Goal: Transaction & Acquisition: Book appointment/travel/reservation

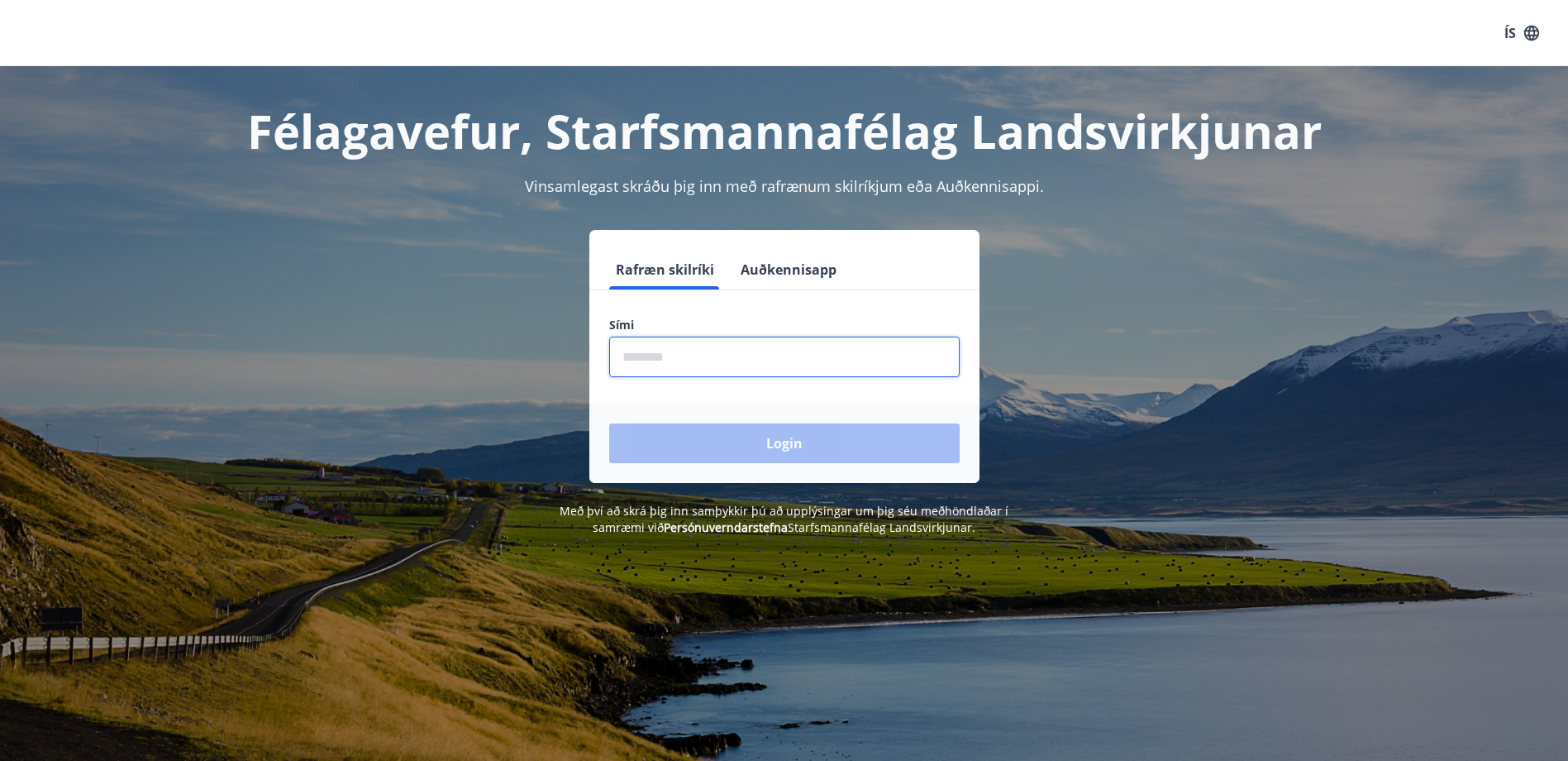
click at [693, 363] on input "phone" at bounding box center [784, 357] width 350 height 41
type input "********"
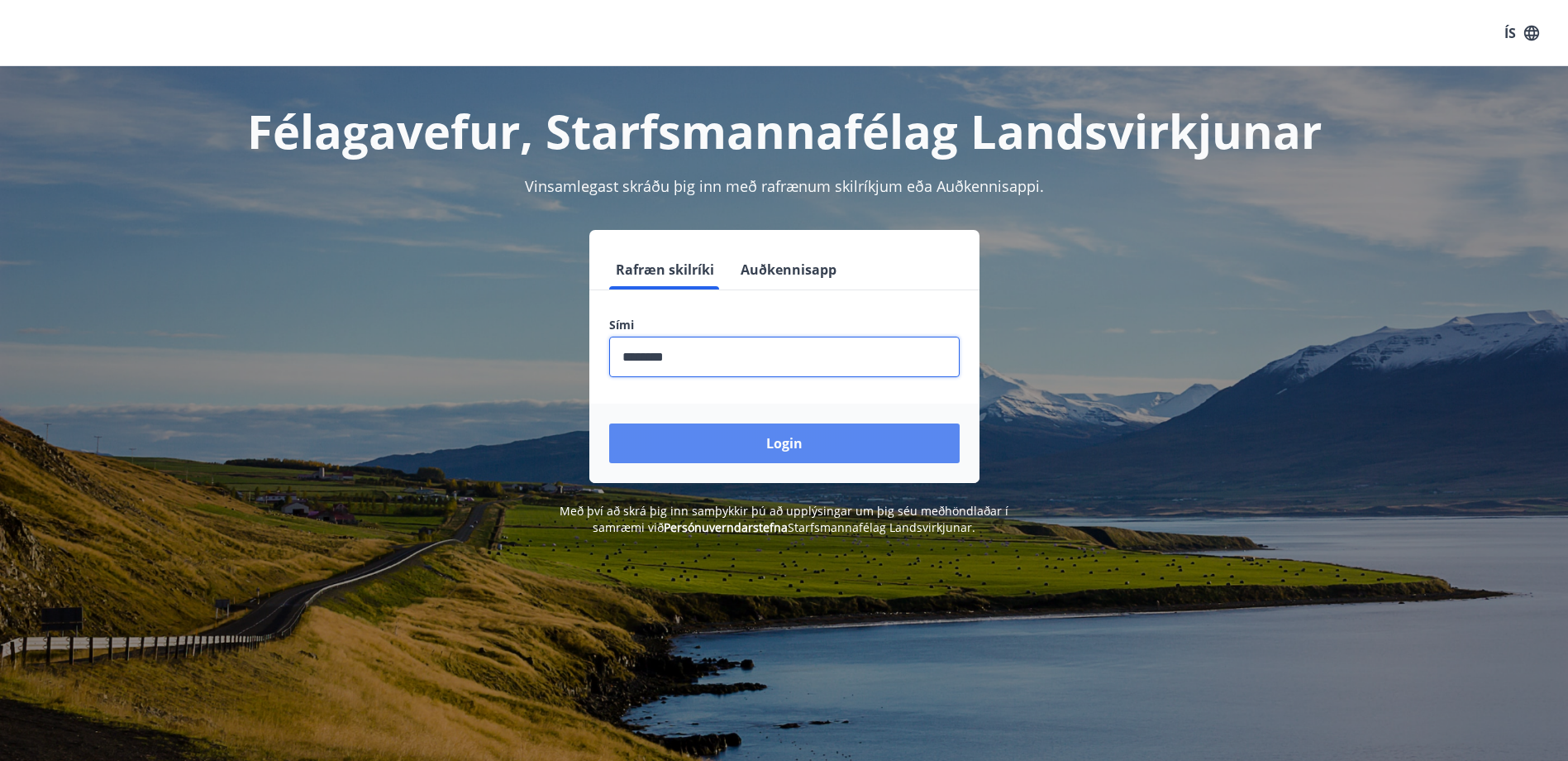
click at [790, 447] on button "Login" at bounding box center [784, 443] width 350 height 40
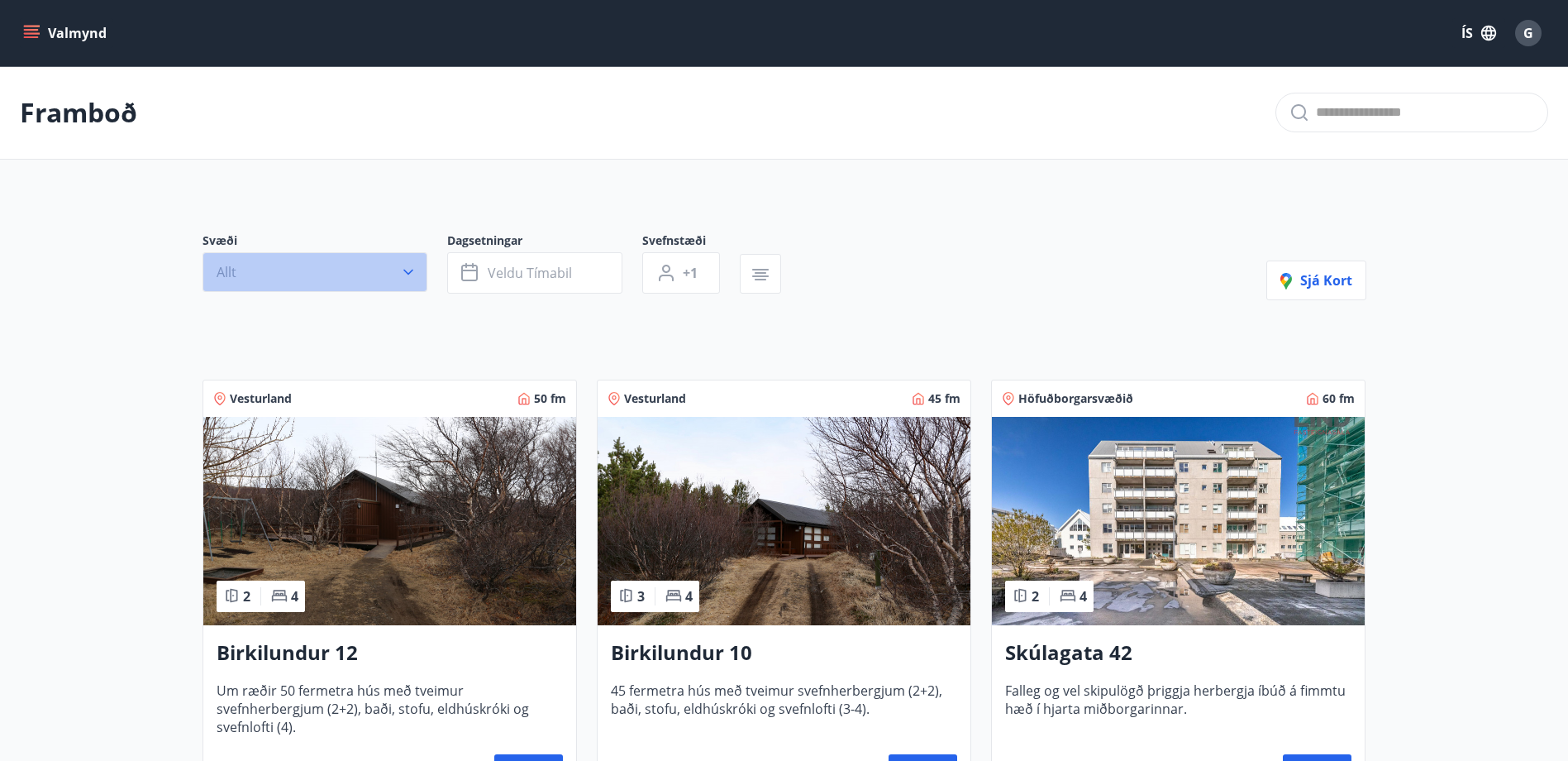
click at [263, 278] on button "Allt" at bounding box center [315, 272] width 225 height 40
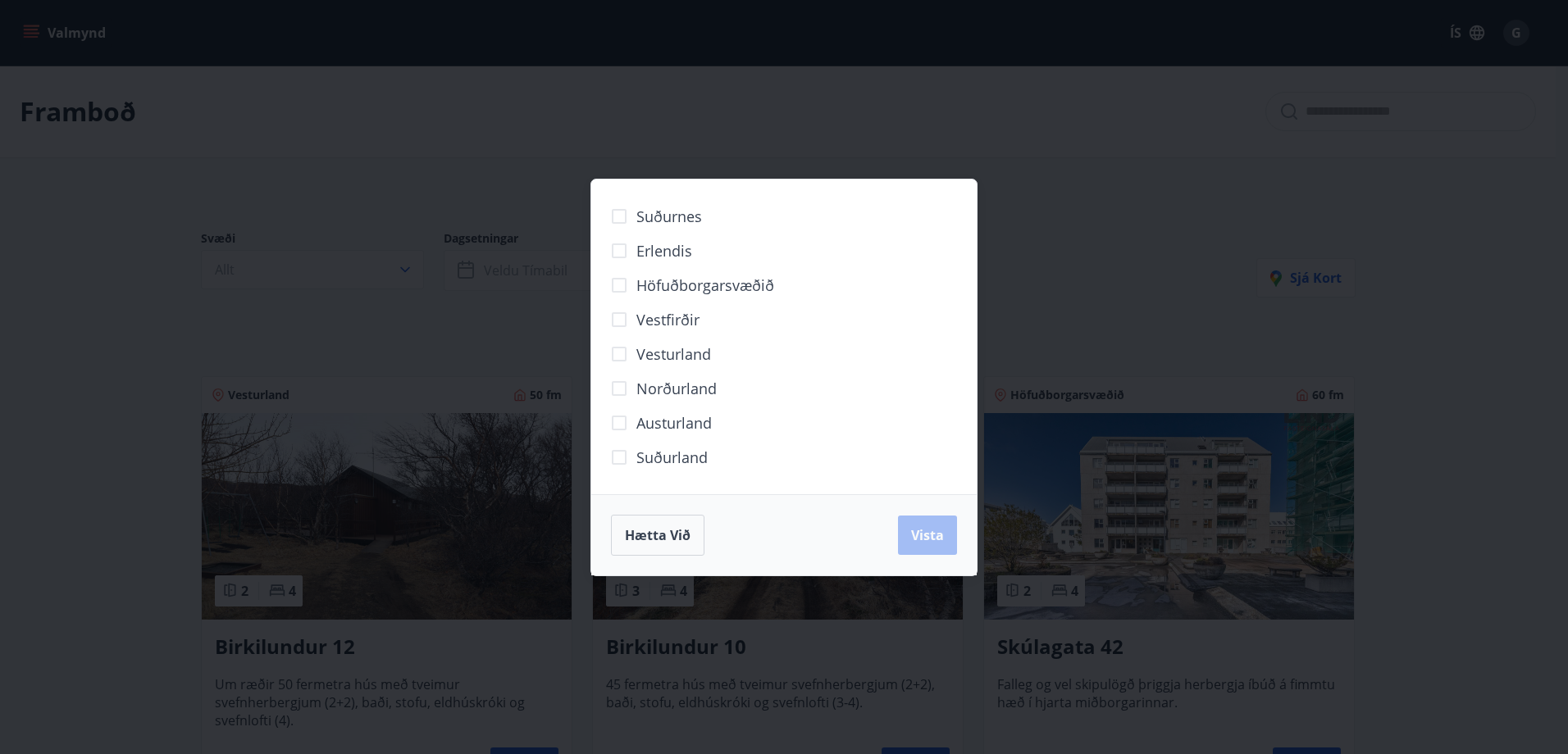
click at [649, 281] on span "Höfuðborgarsvæðið" at bounding box center [705, 285] width 137 height 21
click at [930, 536] on span "Vista" at bounding box center [928, 535] width 33 height 18
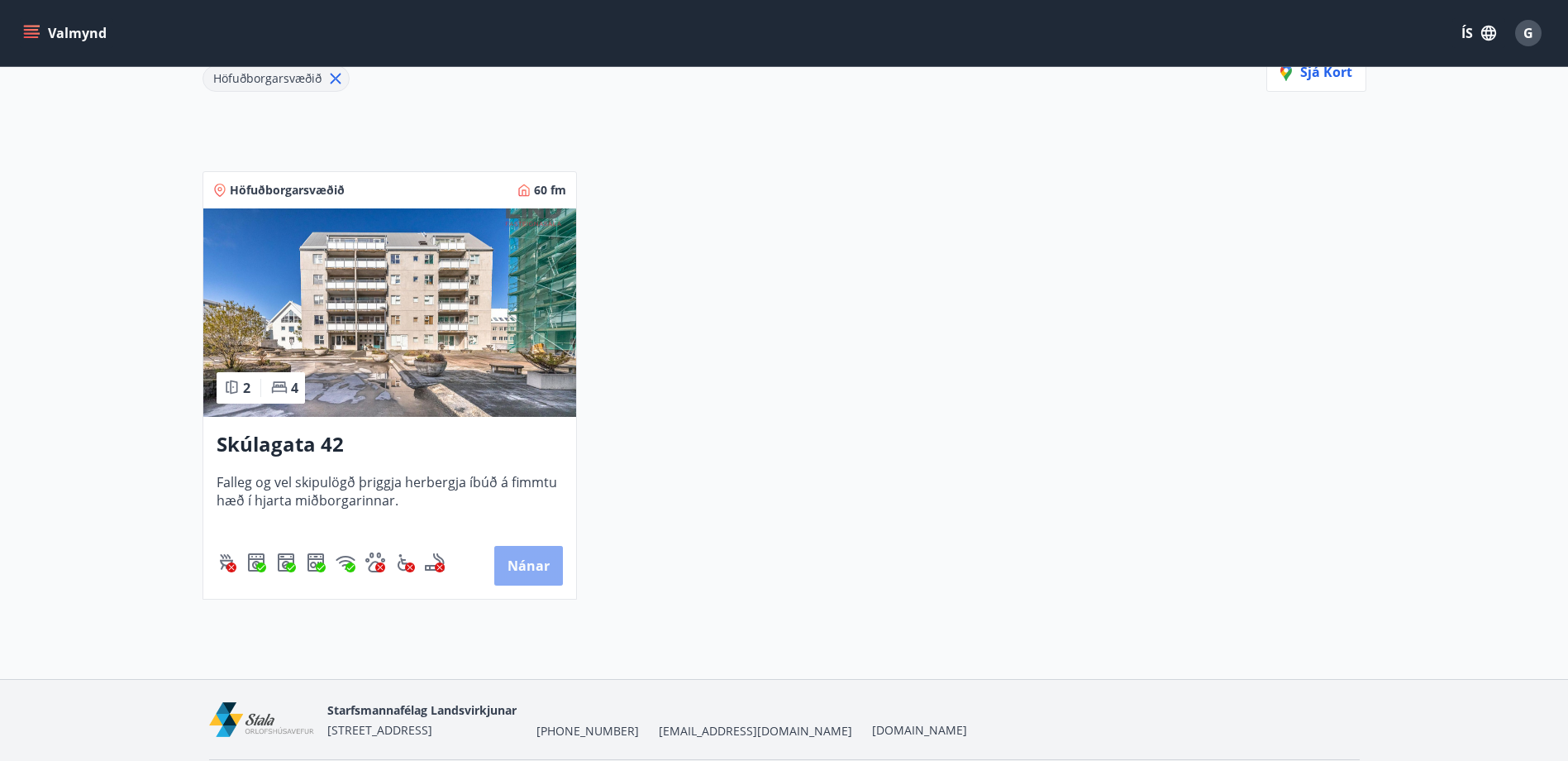
click at [543, 561] on button "Nánar" at bounding box center [529, 566] width 68 height 40
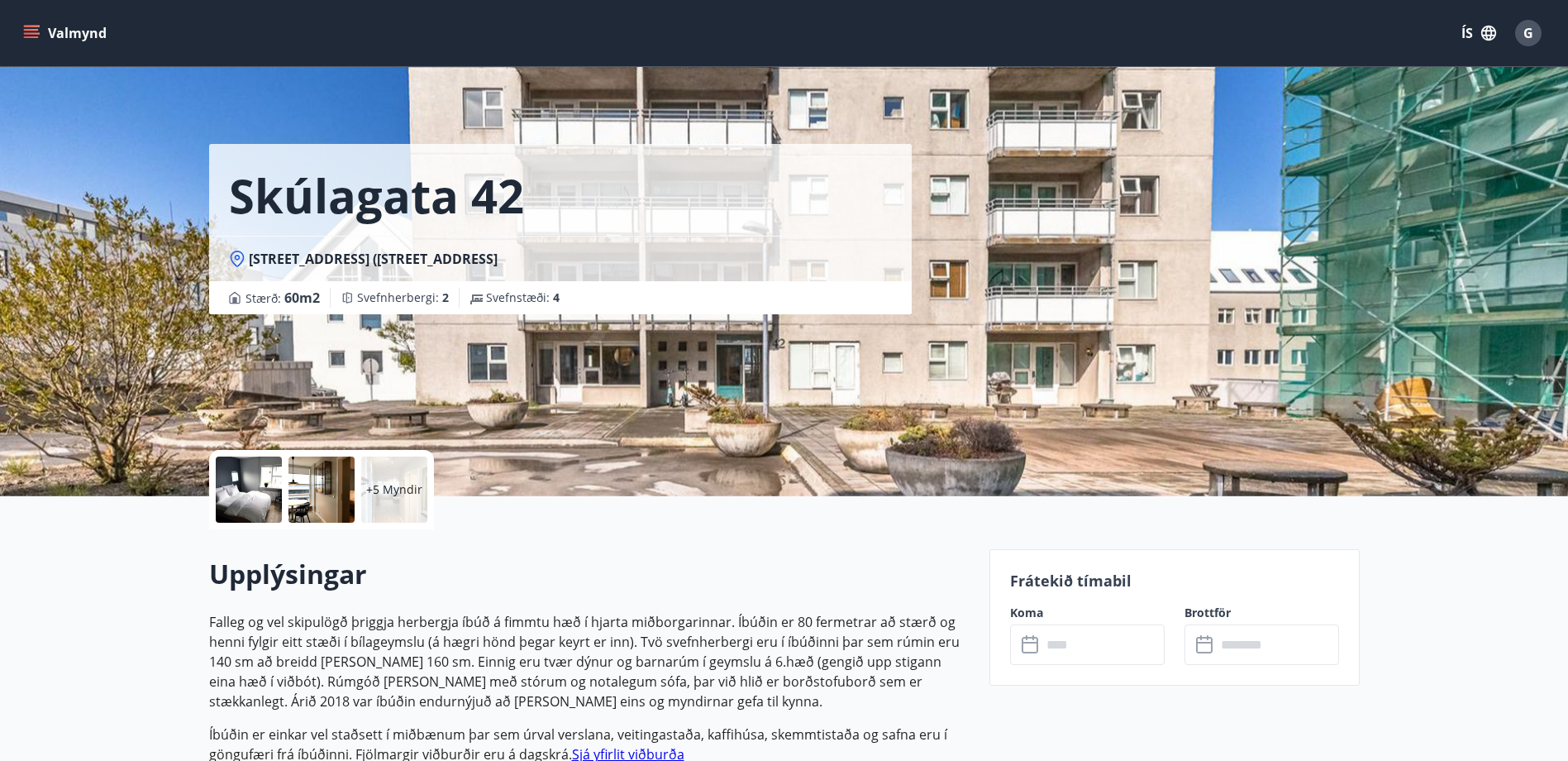
click at [40, 25] on button "Valmynd" at bounding box center [66, 33] width 94 height 30
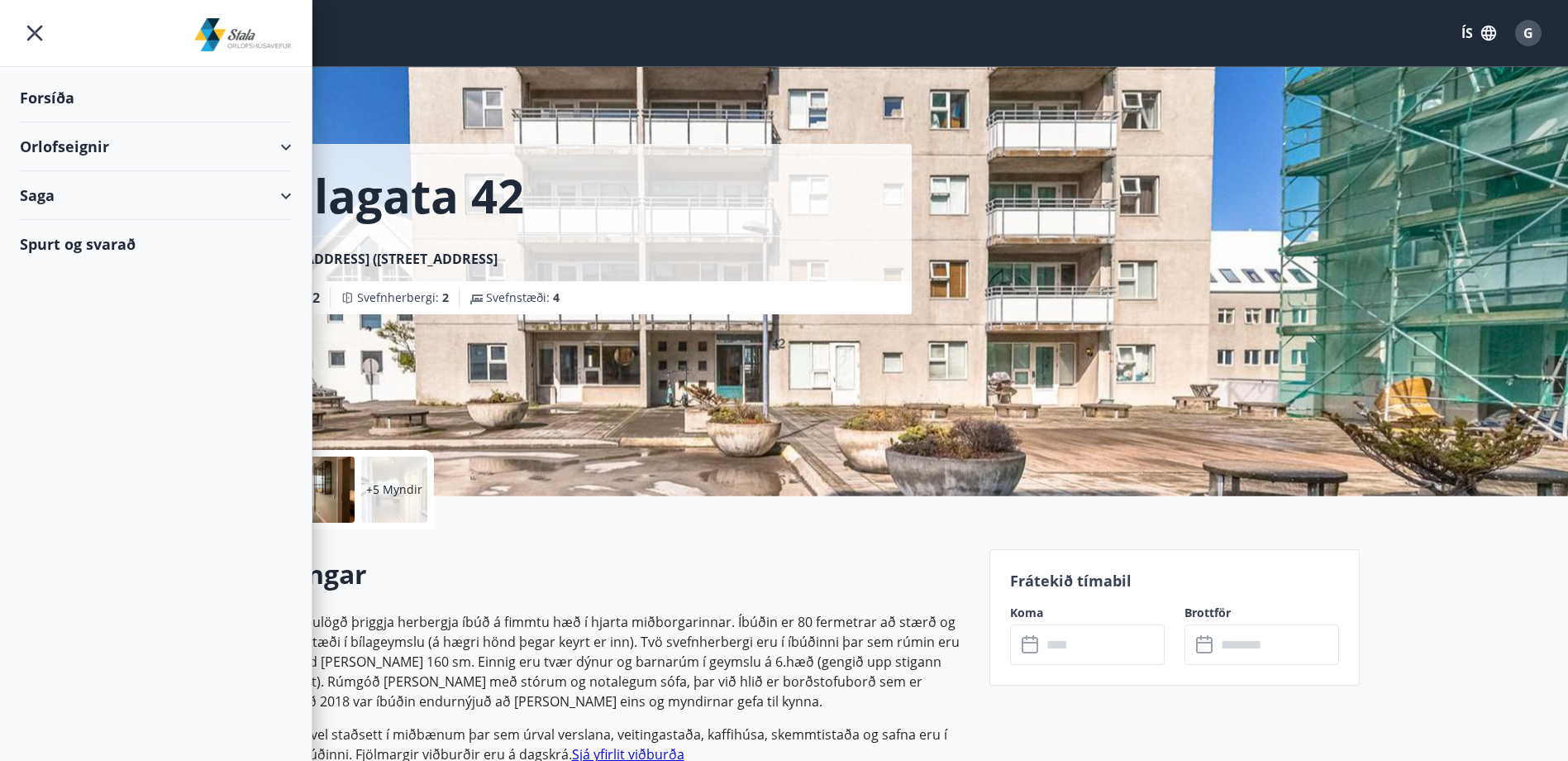
click at [149, 138] on div "Orlofseignir" at bounding box center [155, 146] width 272 height 49
click at [84, 226] on div "Bókunardagatal" at bounding box center [156, 223] width 246 height 35
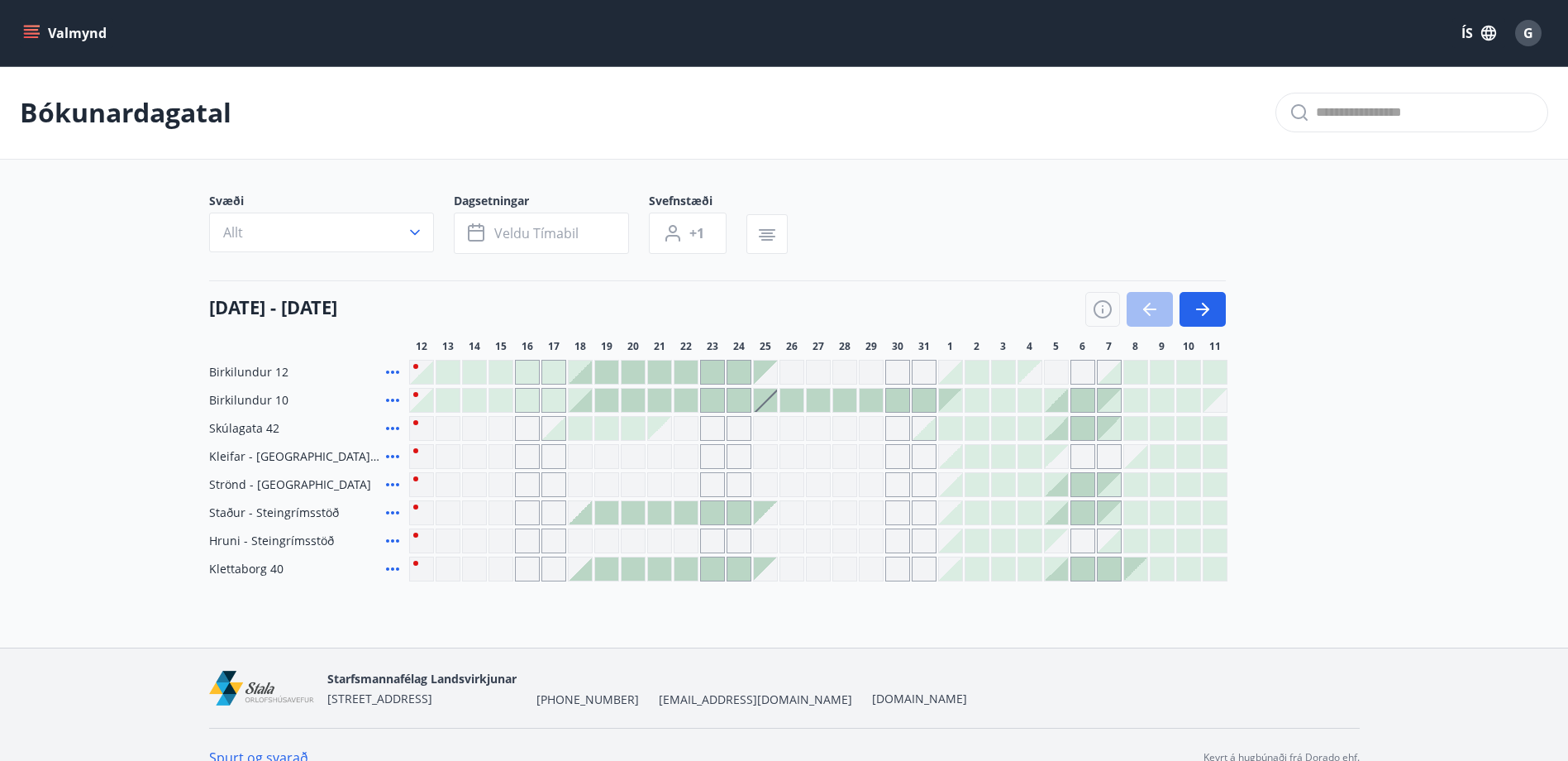
scroll to position [25, 0]
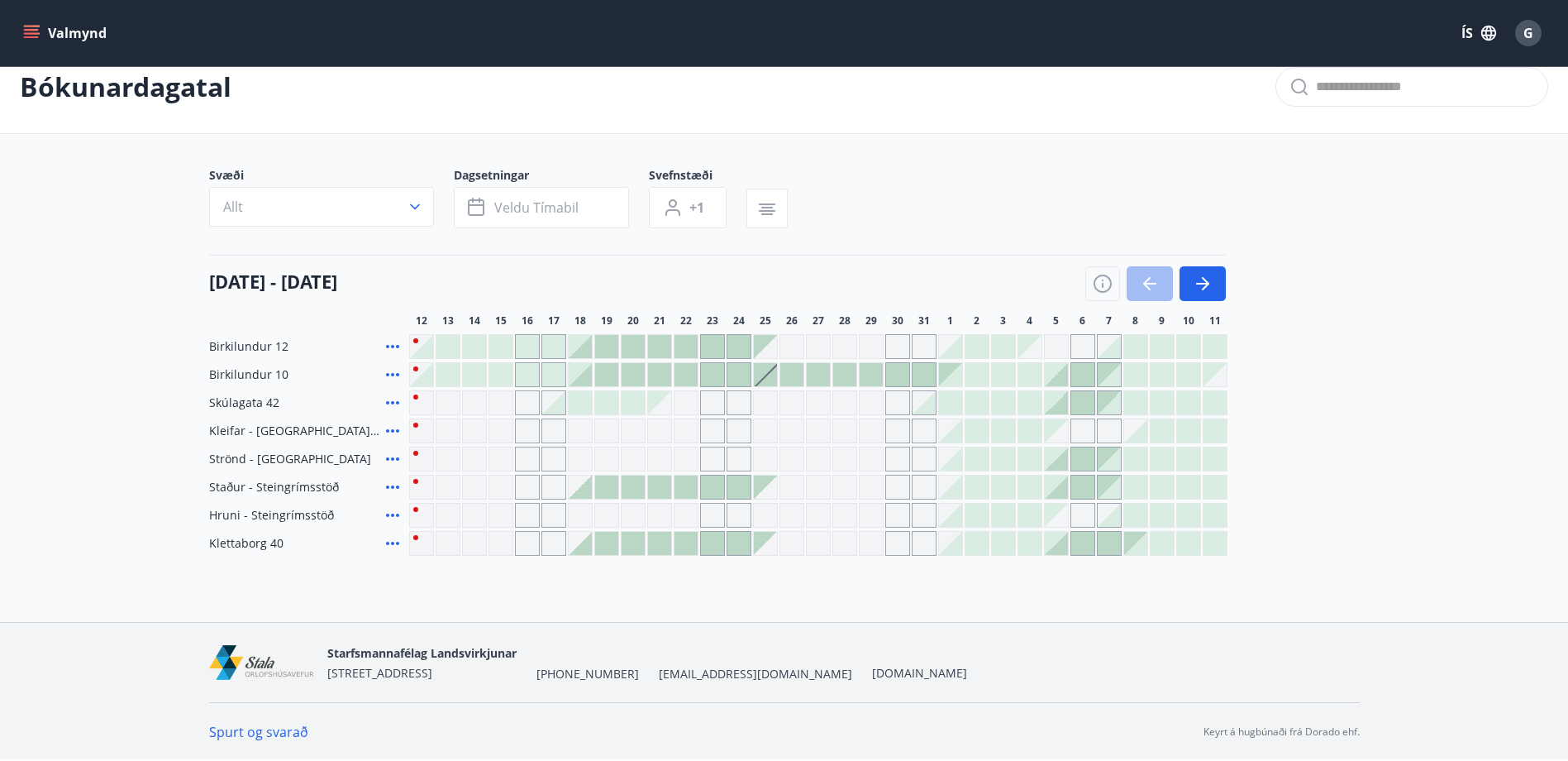
click at [393, 345] on icon at bounding box center [393, 346] width 14 height 3
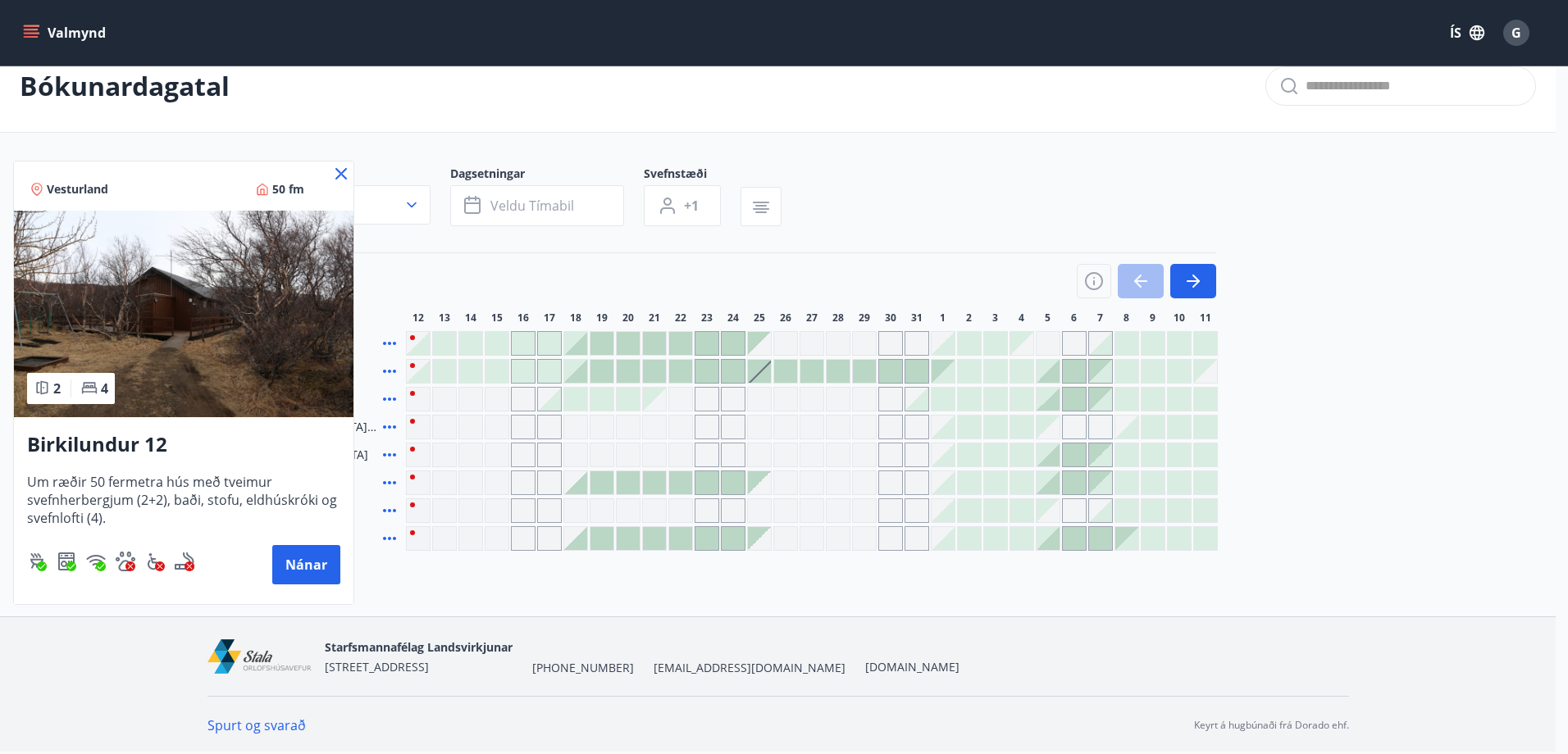
click at [459, 261] on div at bounding box center [784, 377] width 1568 height 754
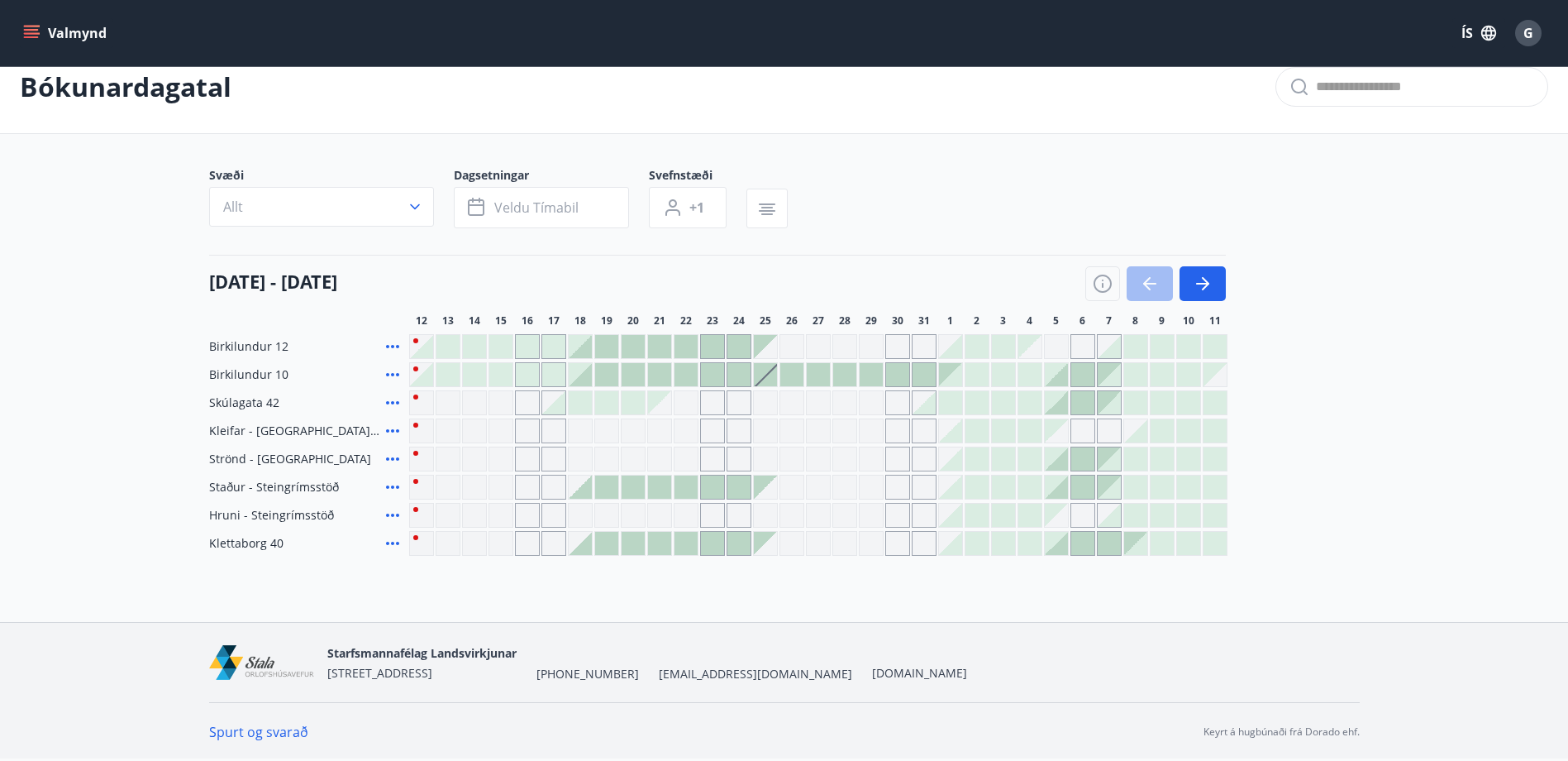
click at [20, 25] on div "Valmynd ÍS G" at bounding box center [784, 33] width 1568 height 66
click at [34, 30] on icon "menu" at bounding box center [31, 30] width 15 height 2
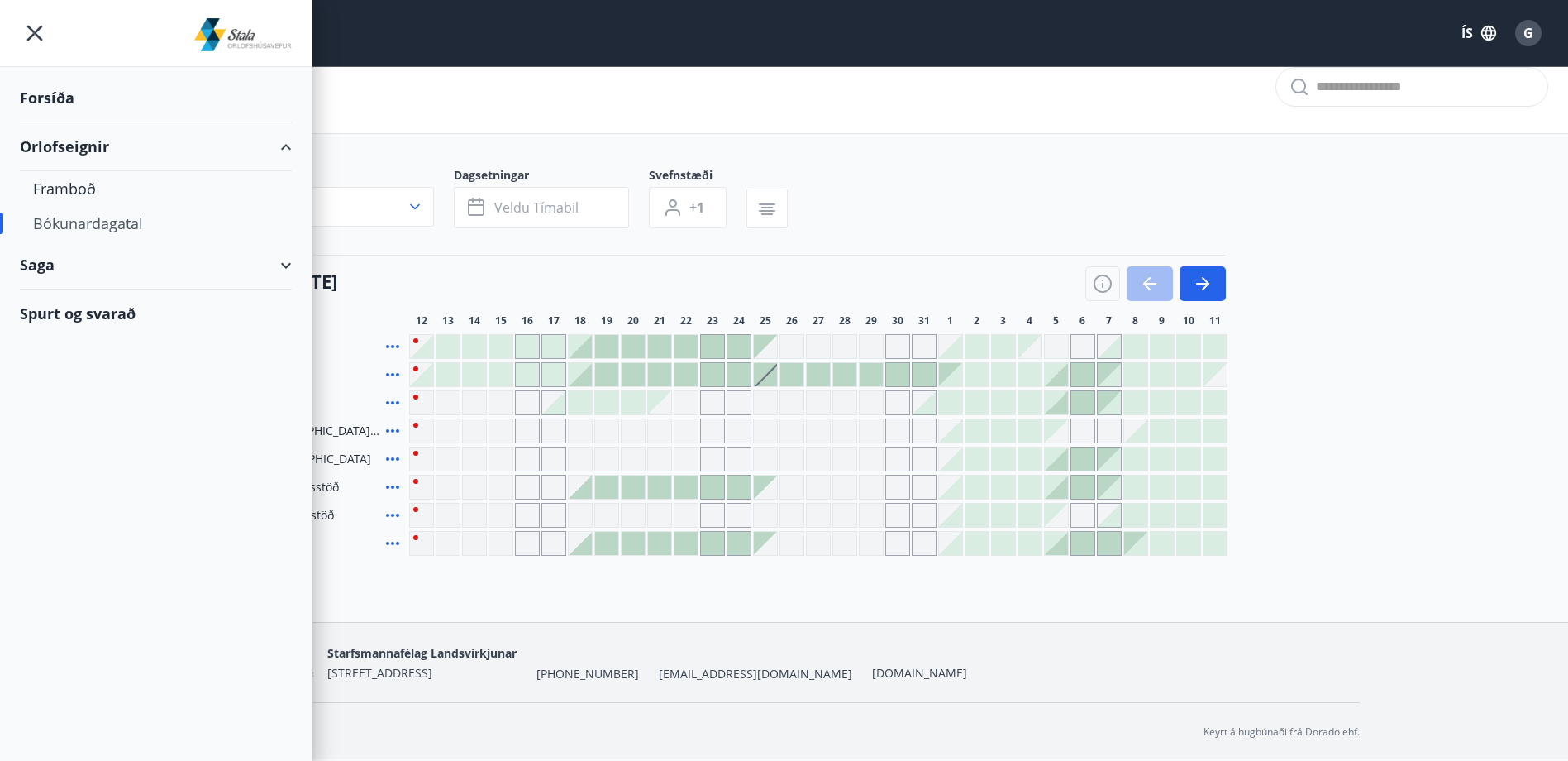
click at [272, 267] on div "Saga" at bounding box center [155, 265] width 272 height 49
click at [59, 372] on div "Punktar" at bounding box center [156, 377] width 246 height 35
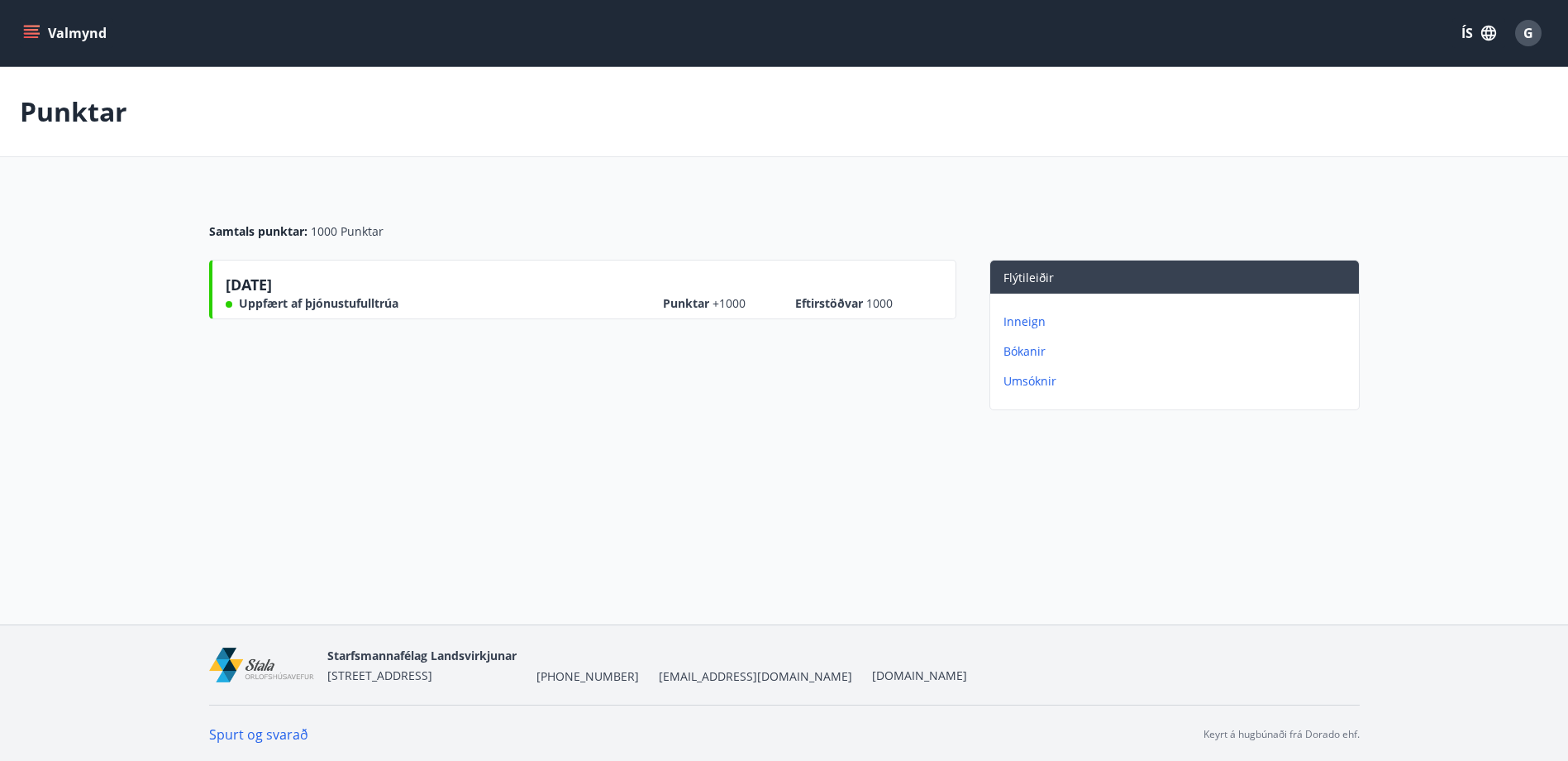
click at [1020, 318] on p "Inneign" at bounding box center [1178, 321] width 349 height 17
click at [1018, 382] on p "Umsóknir" at bounding box center [1178, 380] width 349 height 17
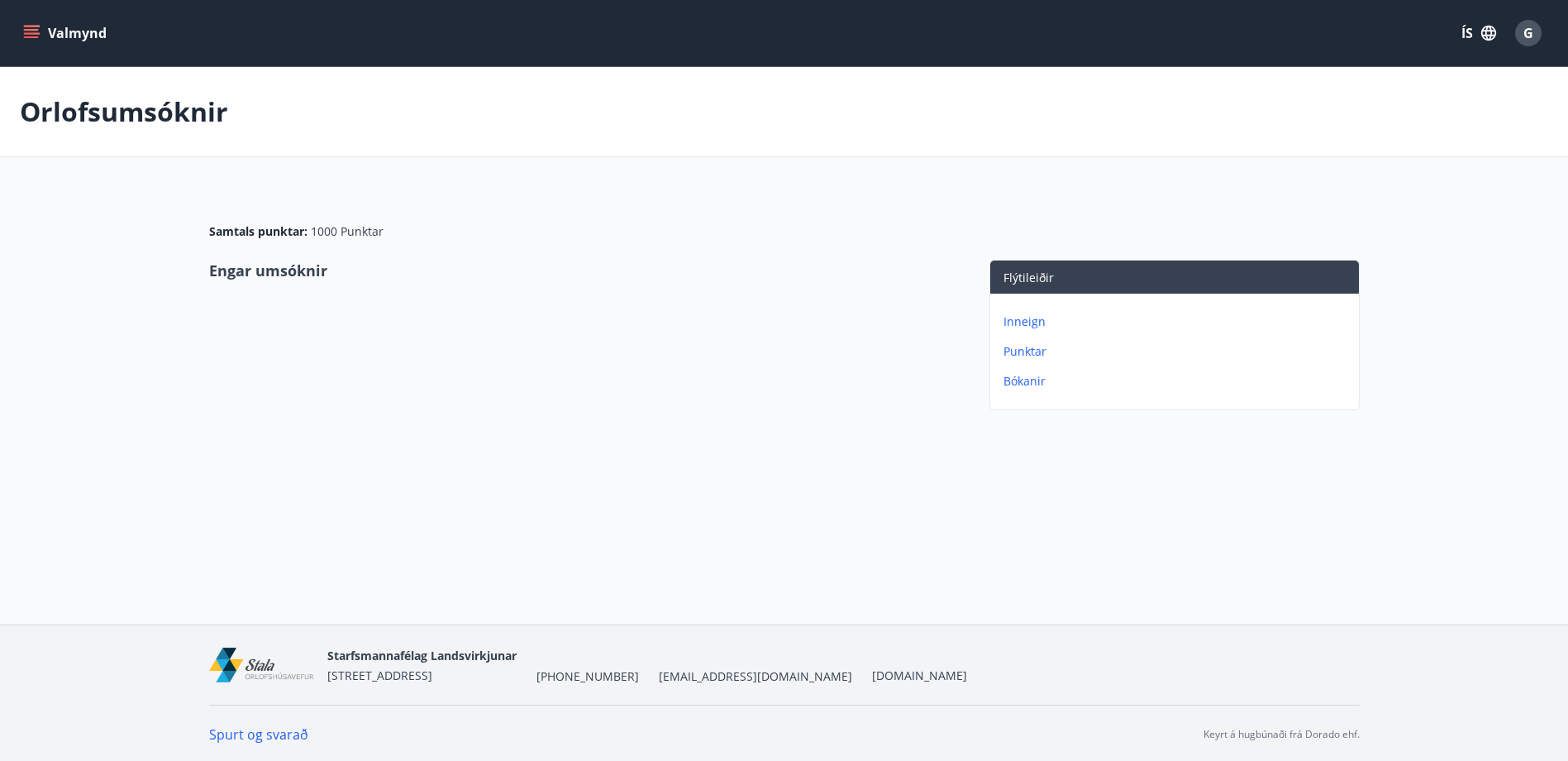
click at [1025, 350] on p "Punktar" at bounding box center [1178, 351] width 349 height 17
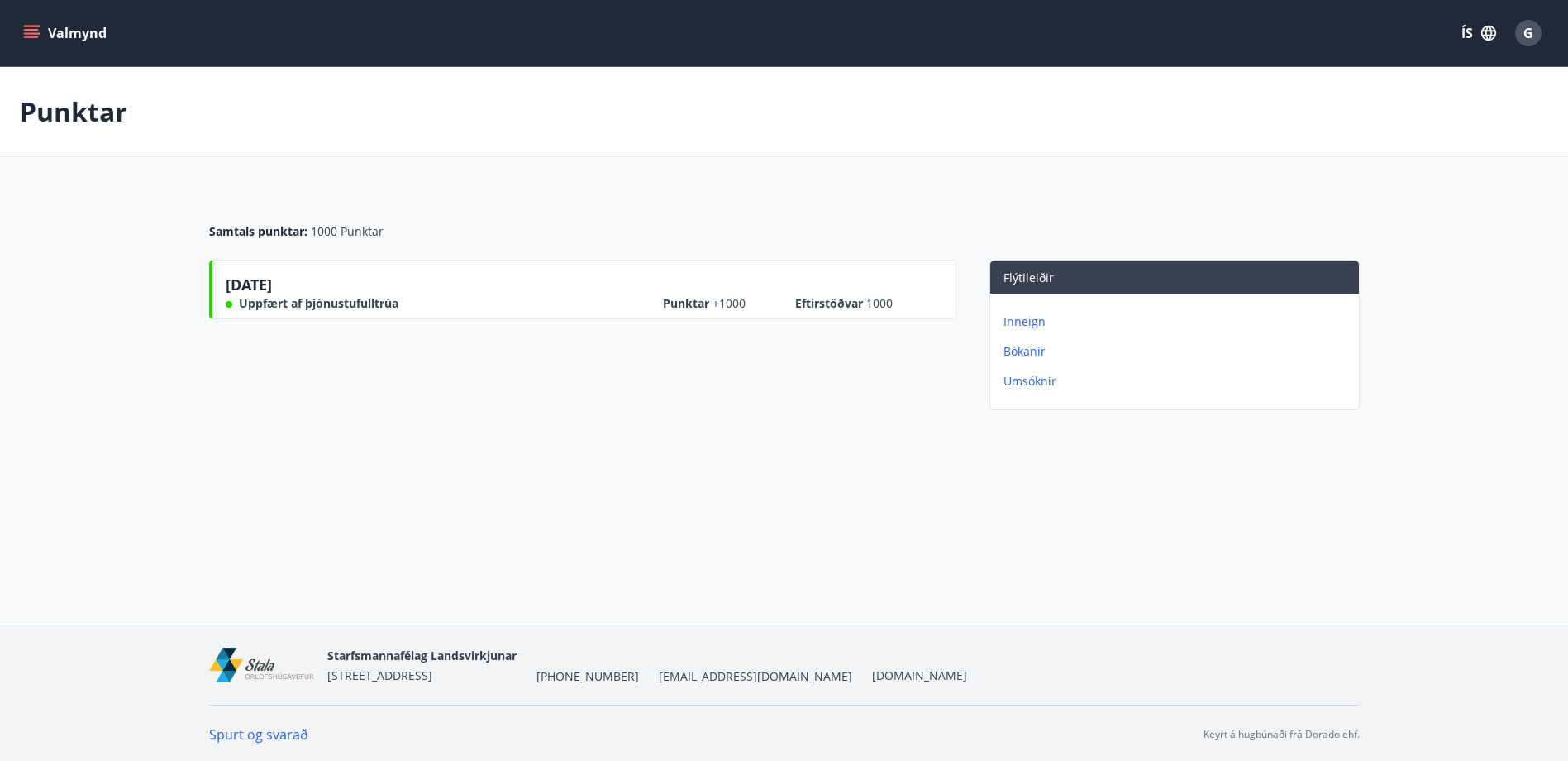
click at [20, 30] on button "Valmynd" at bounding box center [66, 33] width 94 height 30
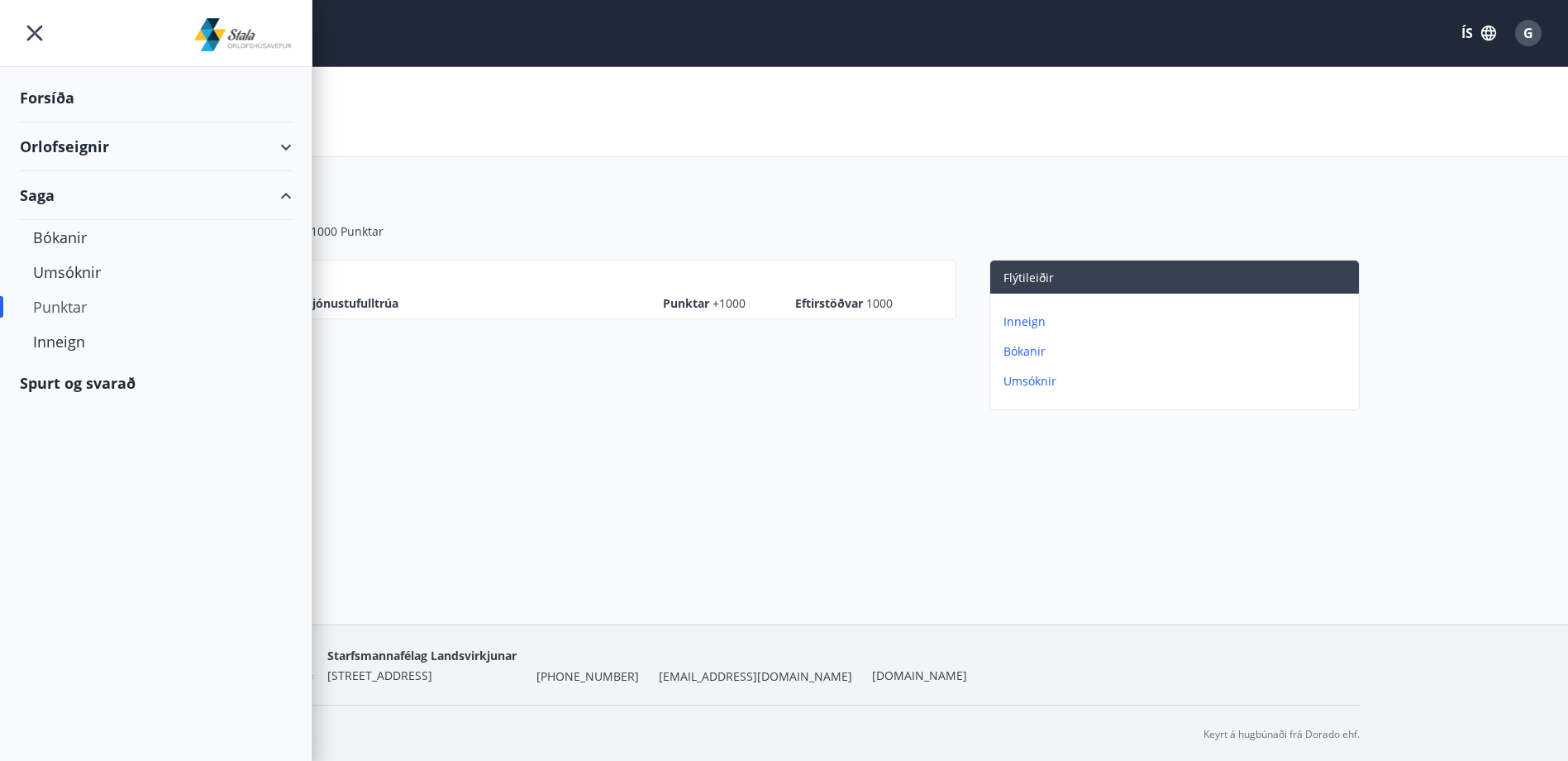
click at [94, 383] on div "Spurt og svarað" at bounding box center [155, 382] width 272 height 48
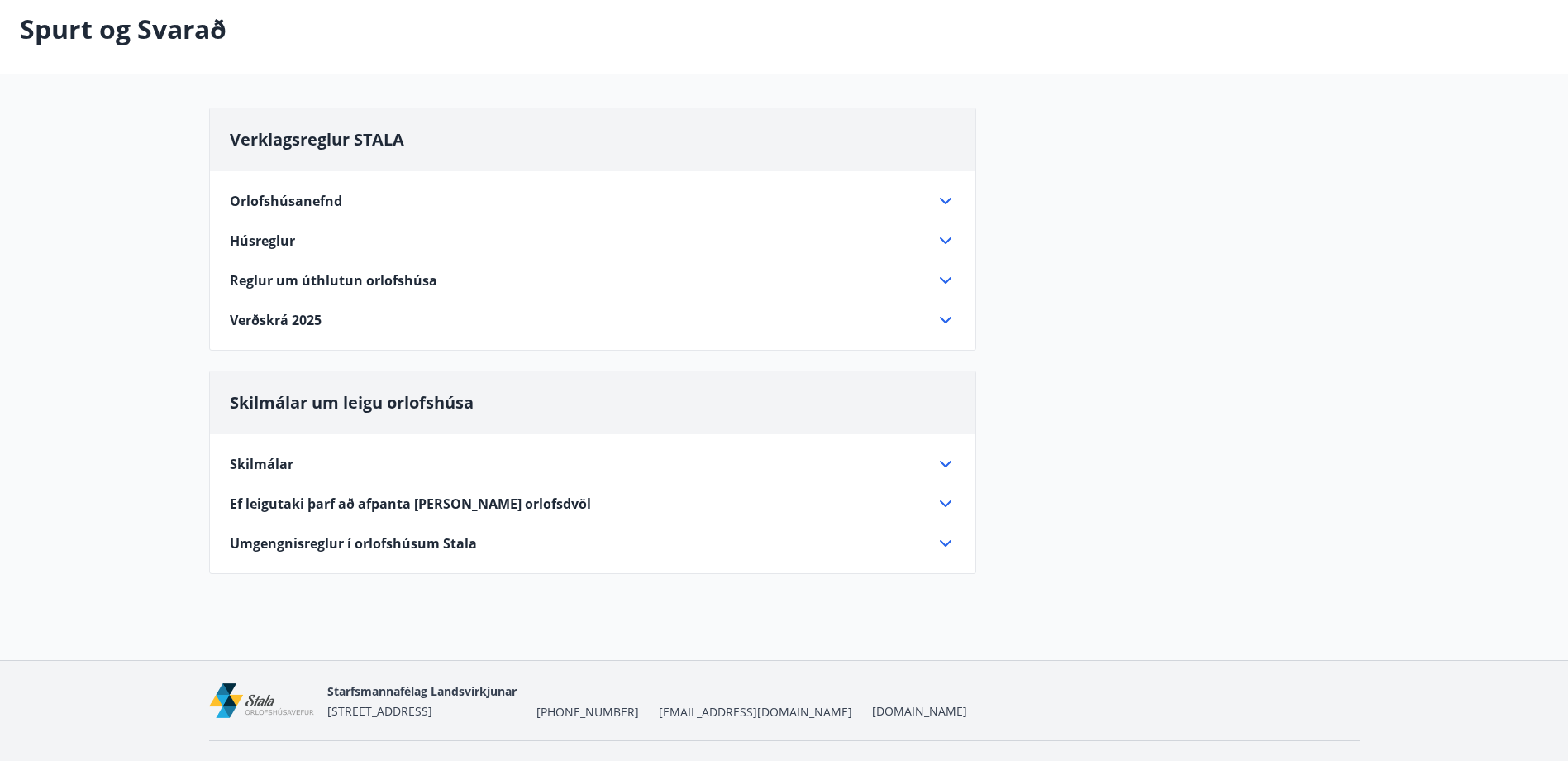
scroll to position [121, 0]
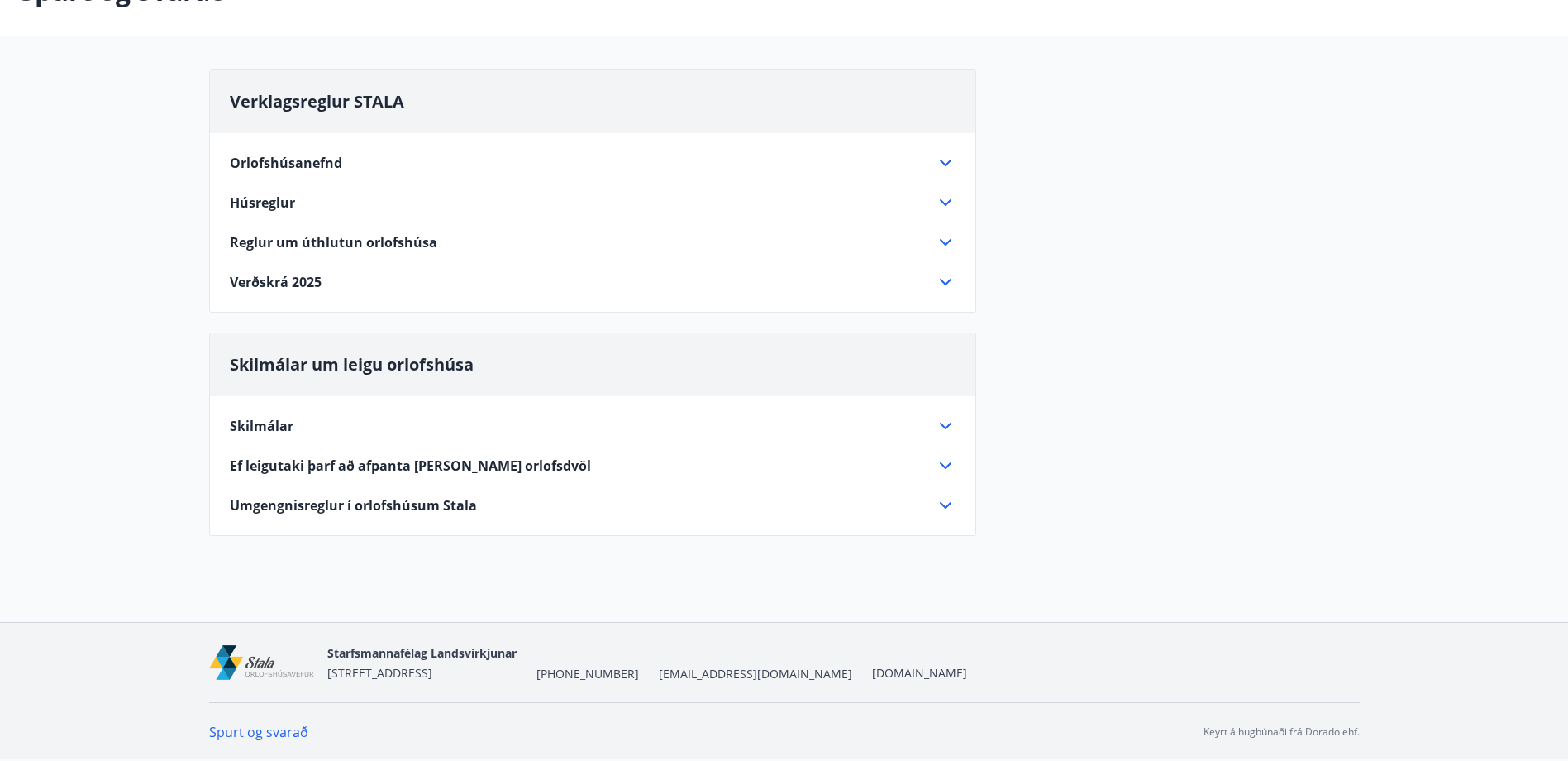
click at [263, 427] on span "Skilmálar" at bounding box center [261, 425] width 63 height 19
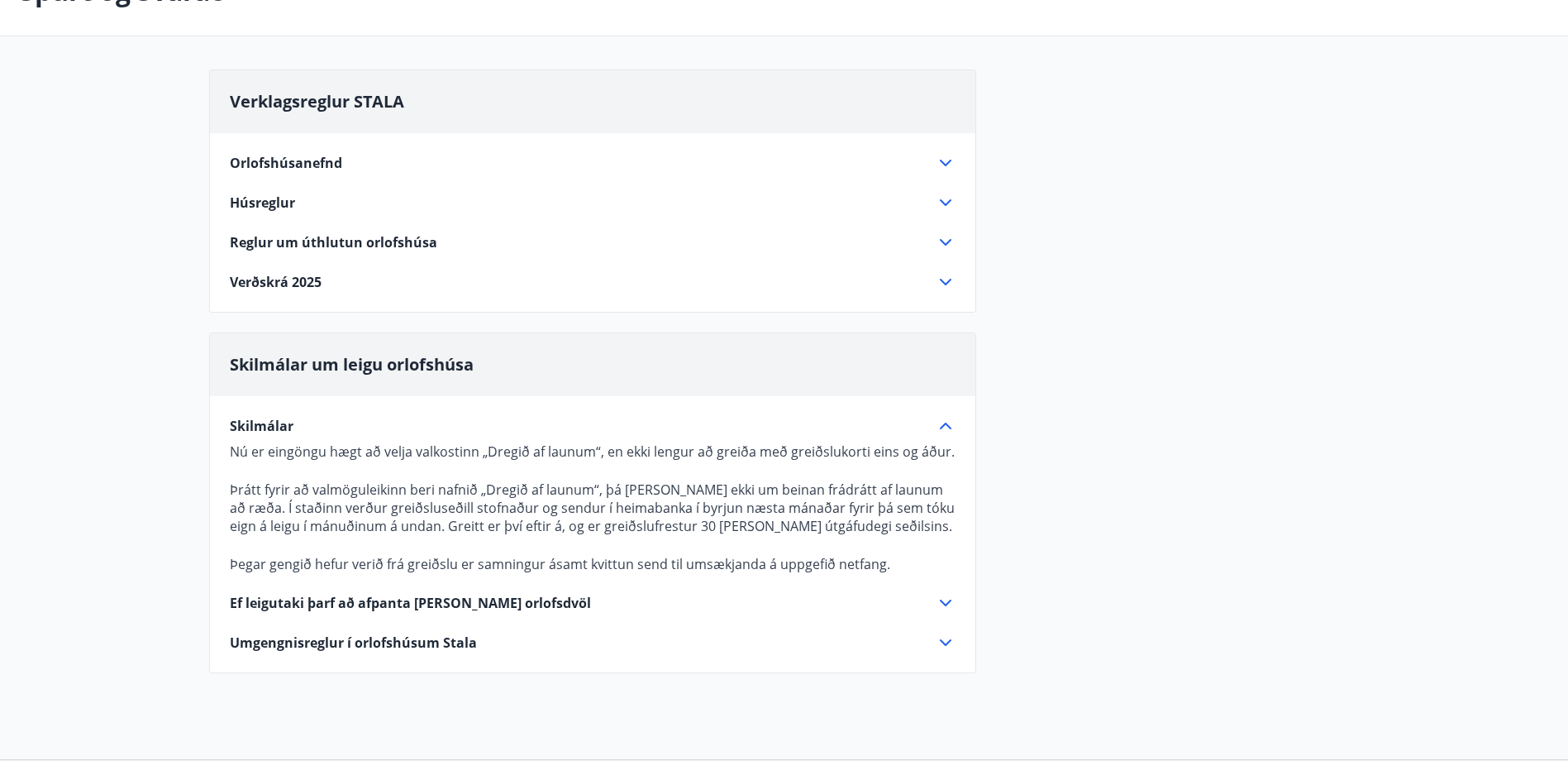
click at [280, 288] on span "Verðskrá 2025" at bounding box center [276, 282] width 92 height 19
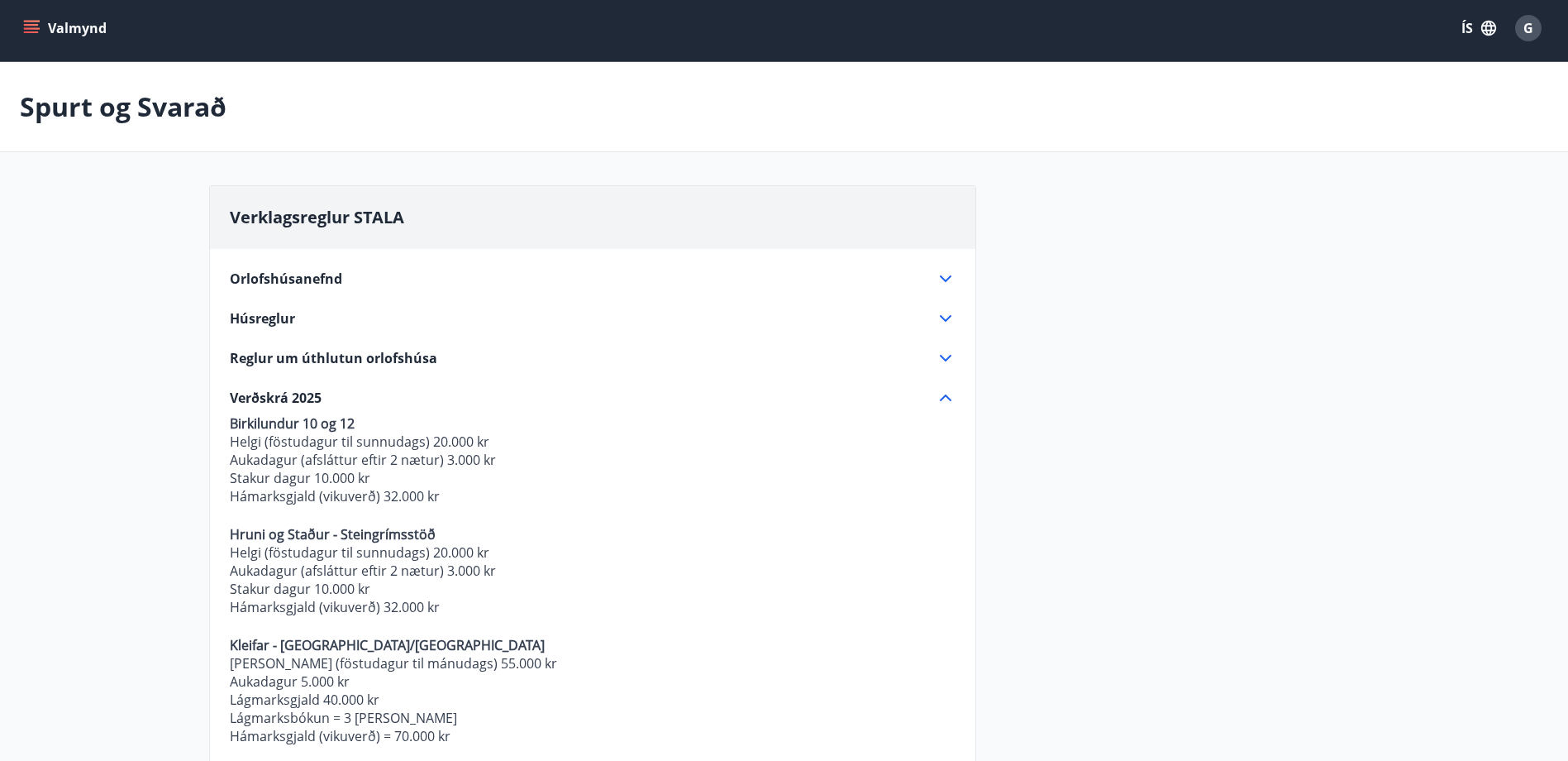
scroll to position [0, 0]
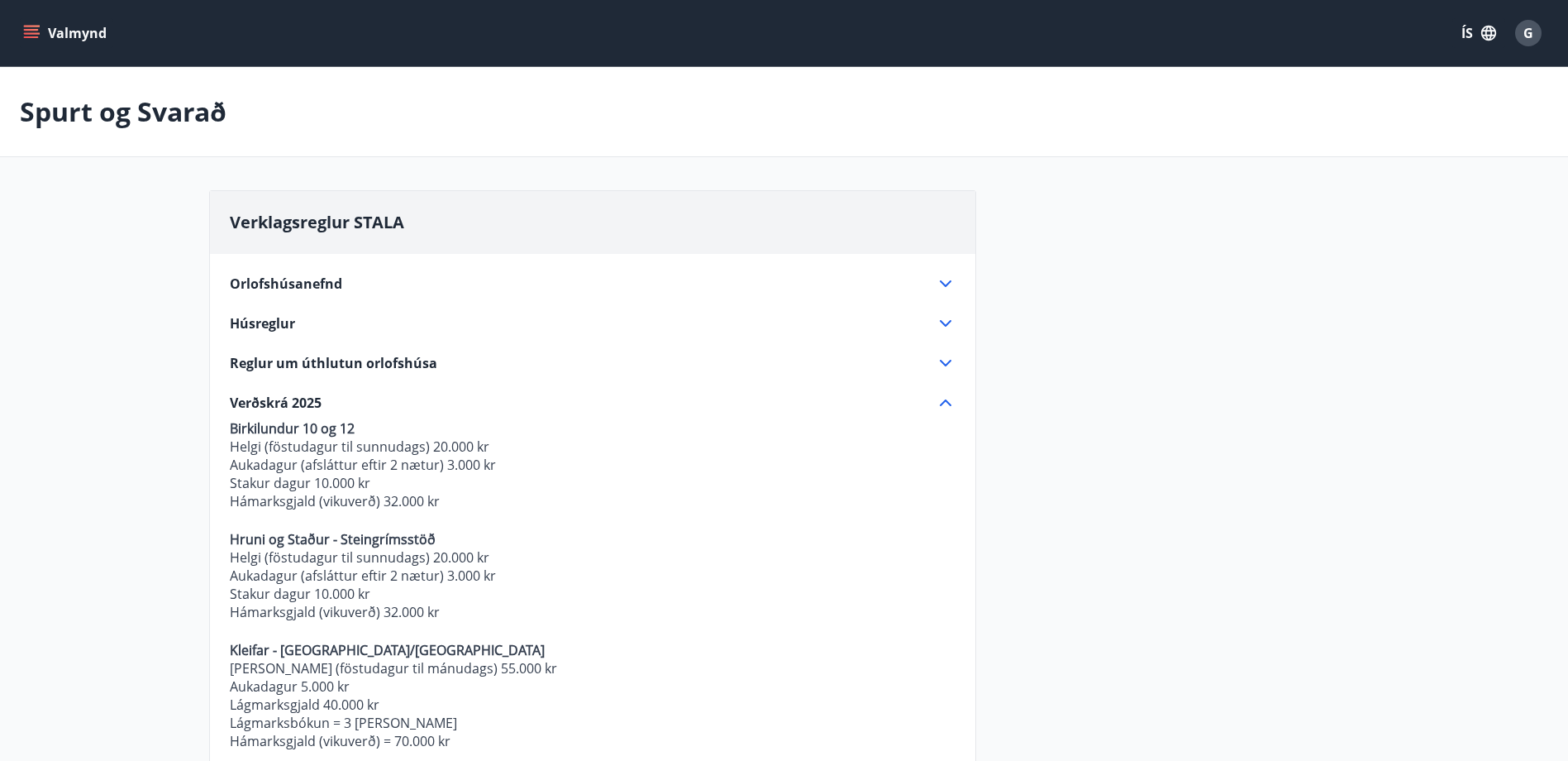
click at [291, 323] on span "Húsreglur" at bounding box center [262, 323] width 65 height 19
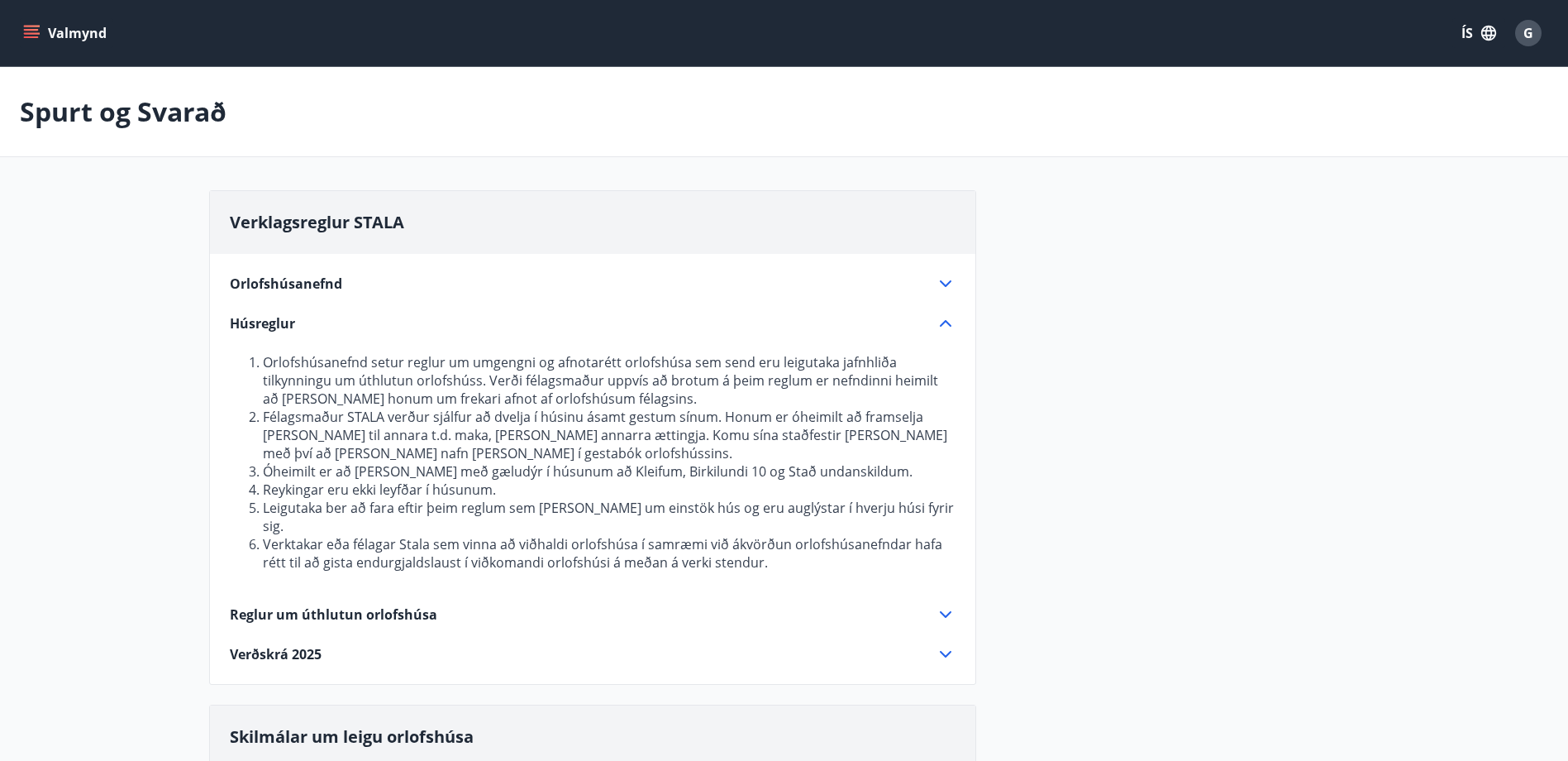
click at [291, 323] on span "Húsreglur" at bounding box center [262, 323] width 65 height 19
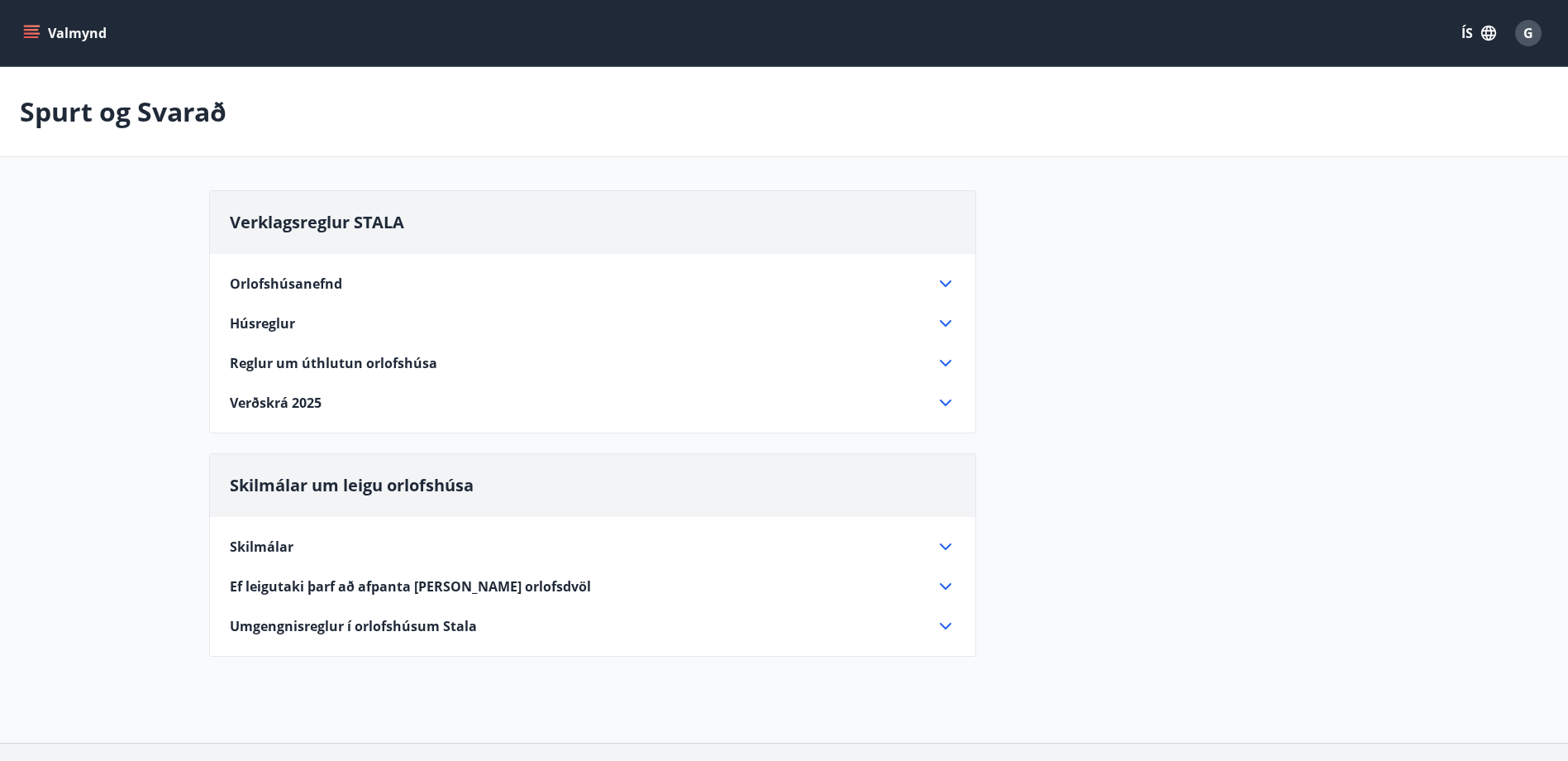
click at [369, 365] on span "Reglur um úthlutun orlofshúsa" at bounding box center [333, 363] width 208 height 19
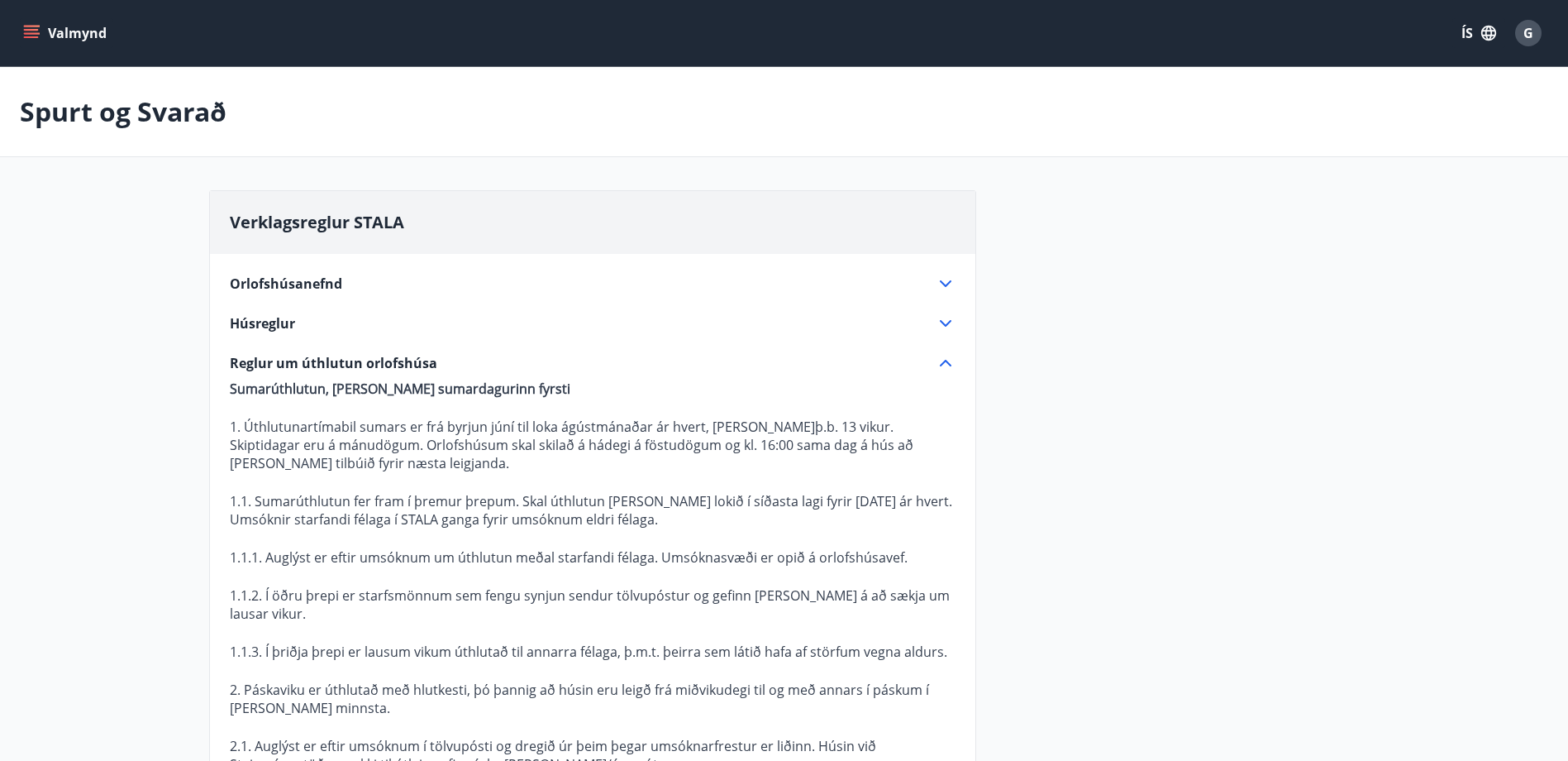
click at [28, 31] on icon "menu" at bounding box center [31, 32] width 17 height 17
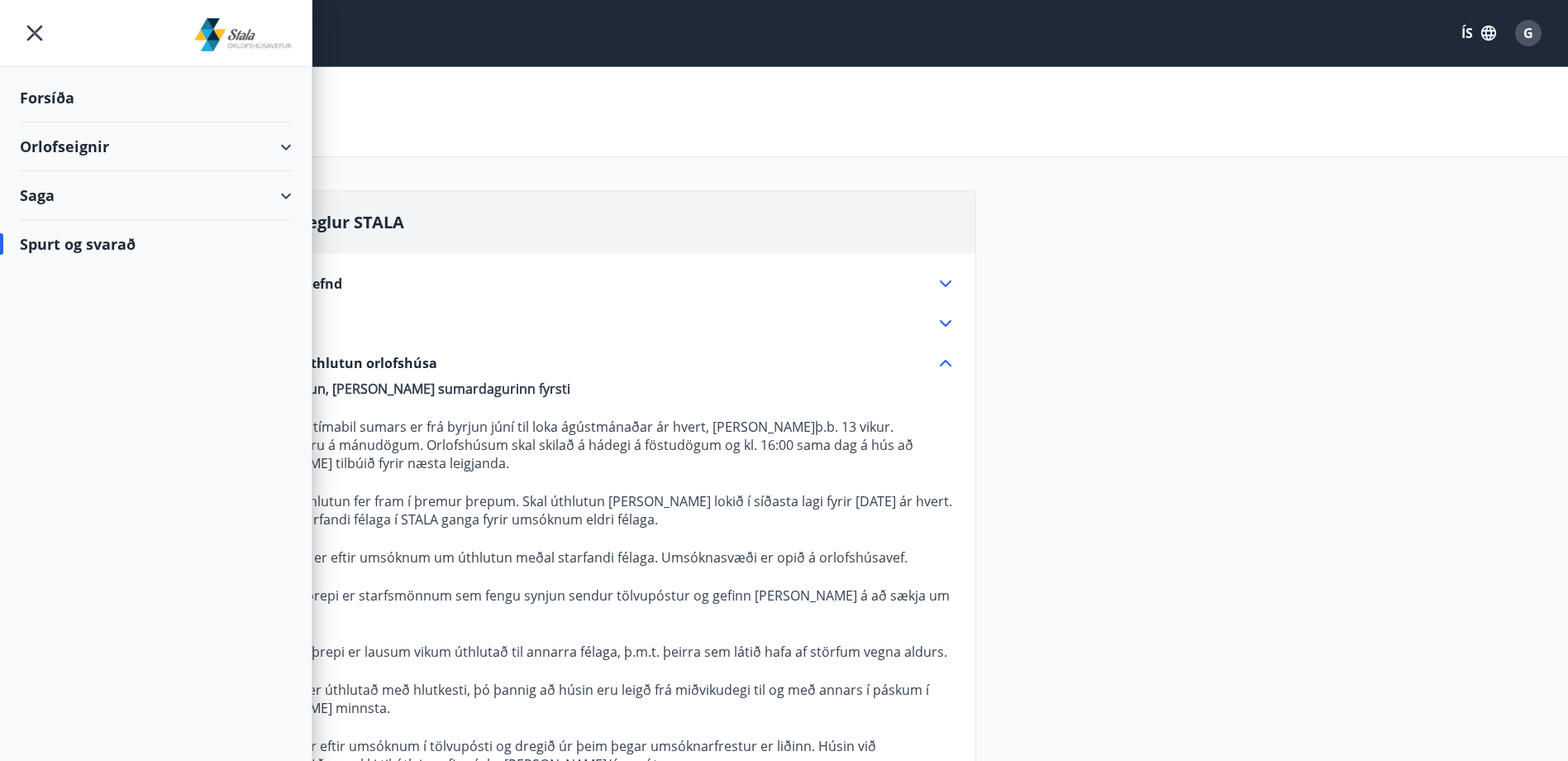
click at [30, 93] on div "Forsíða" at bounding box center [155, 98] width 272 height 49
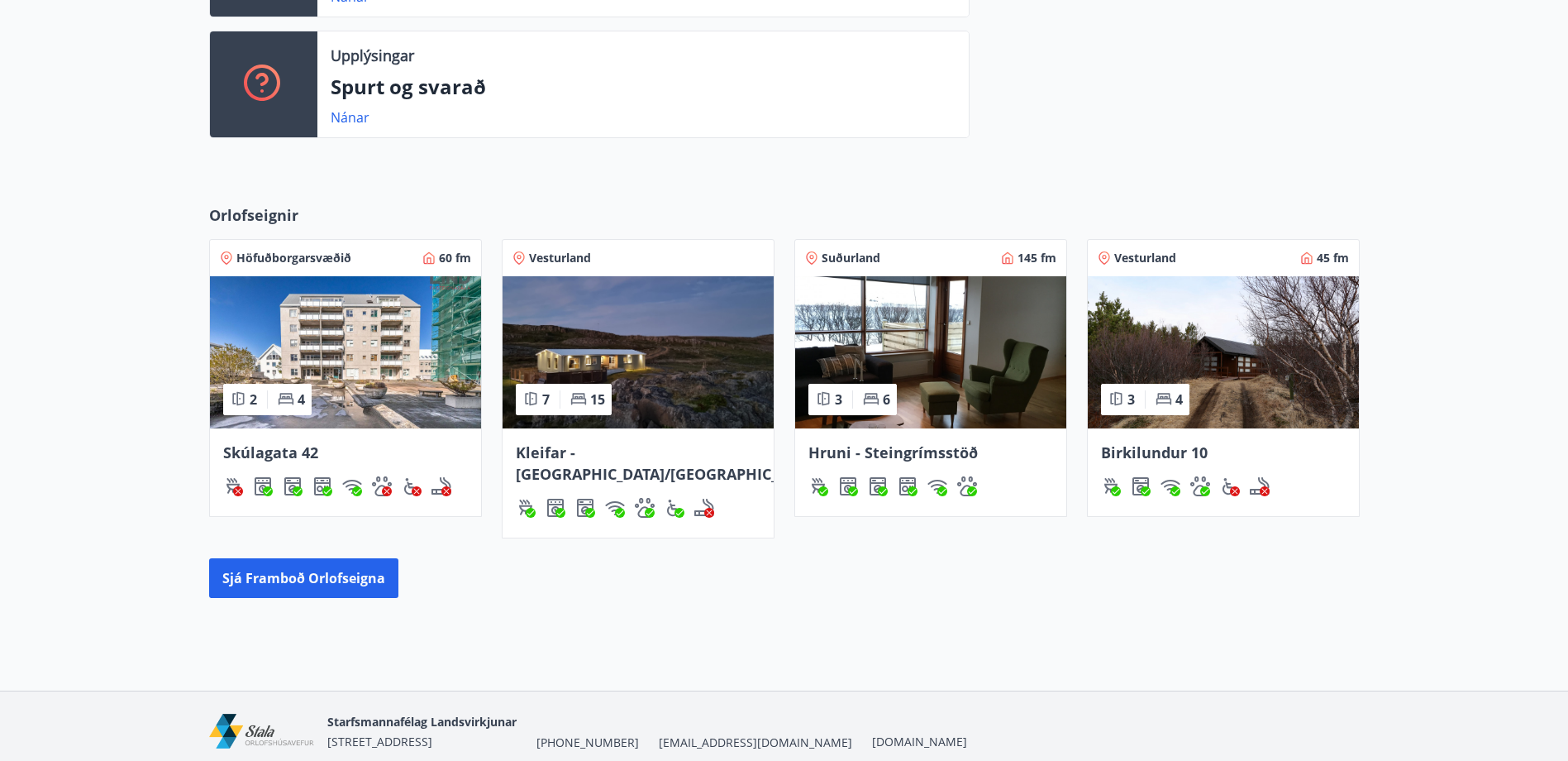
scroll to position [603, 0]
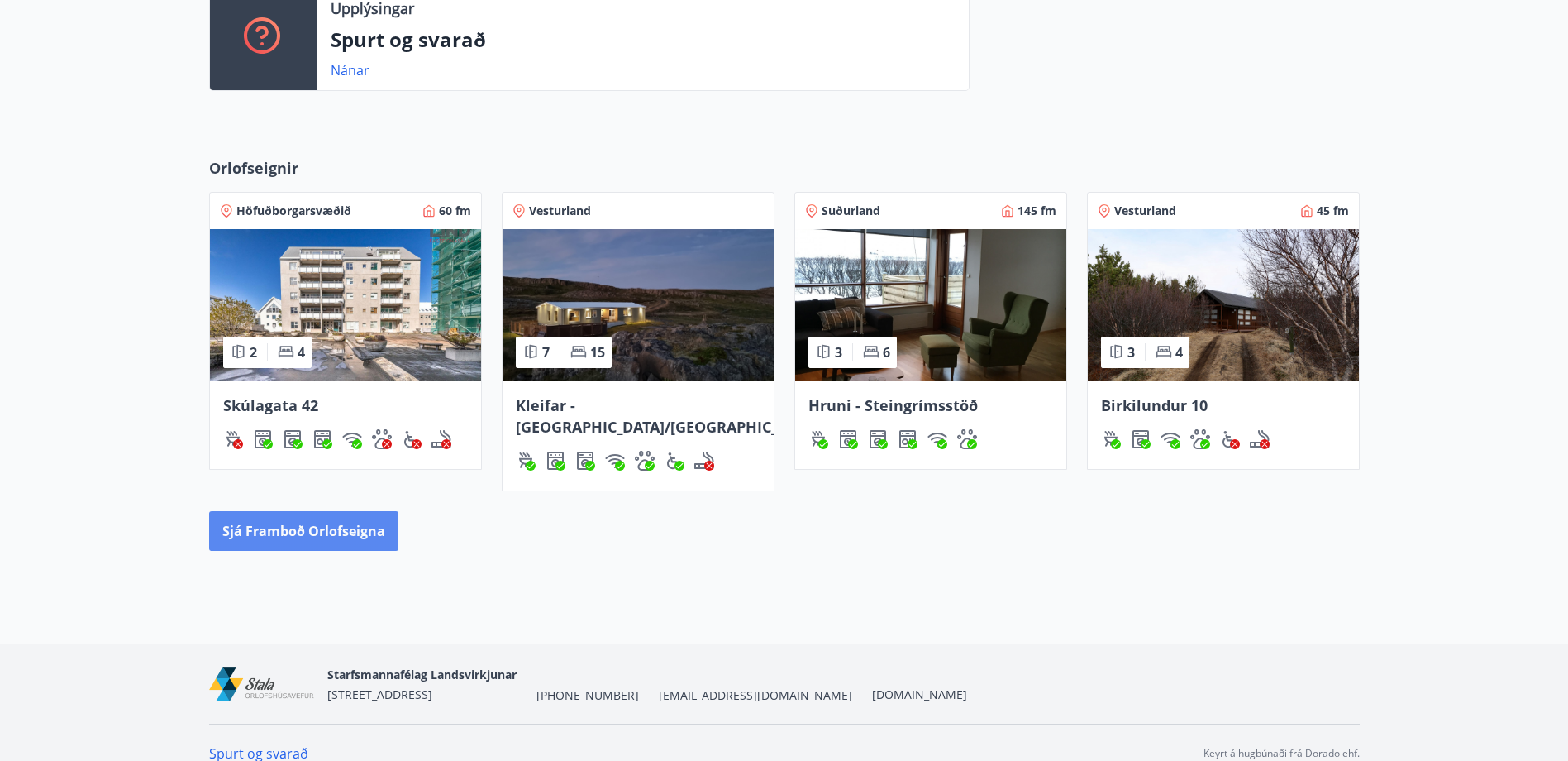
click at [310, 511] on button "Sjá framboð orlofseigna" at bounding box center [304, 531] width 189 height 40
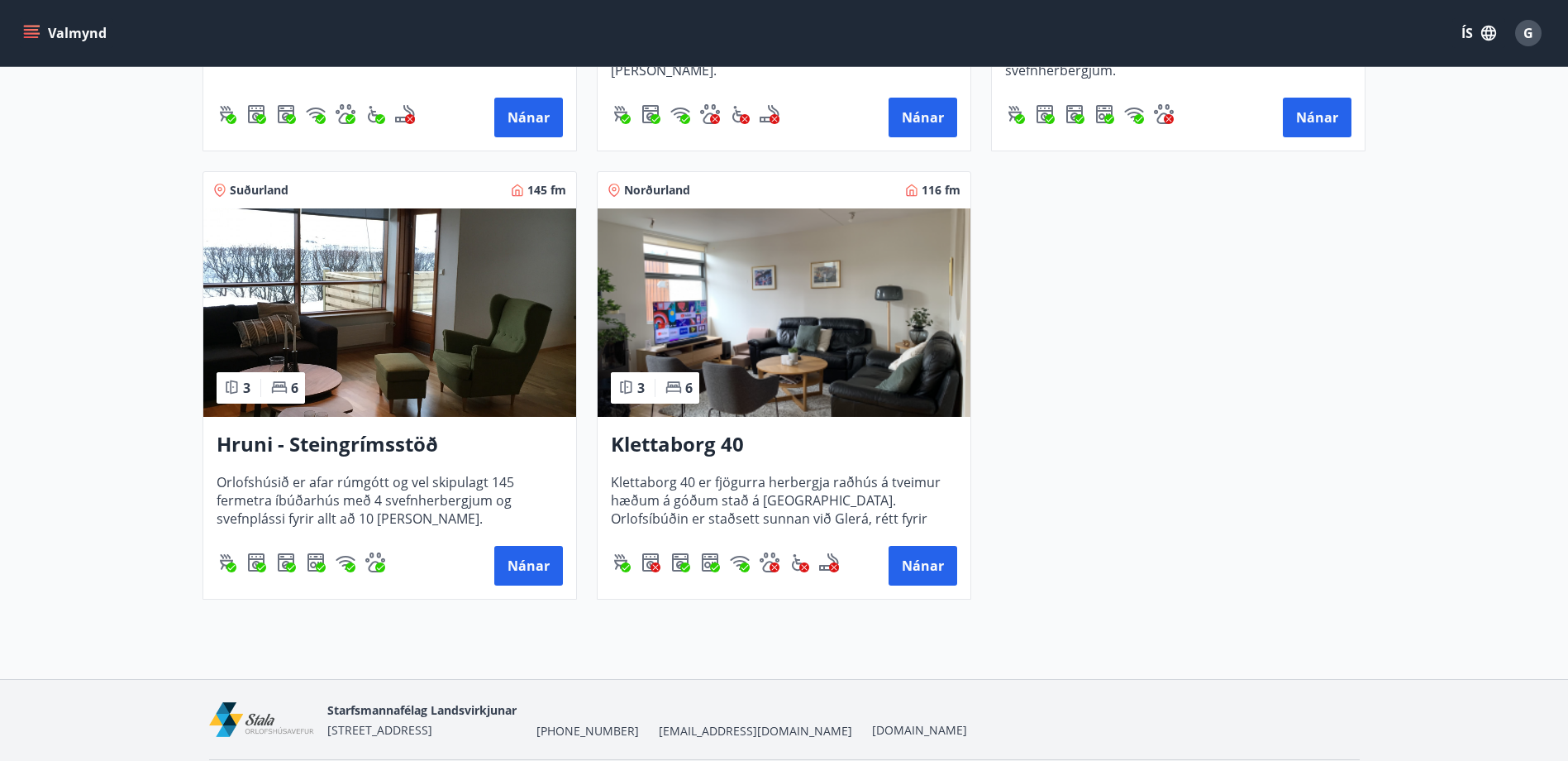
scroll to position [1079, 0]
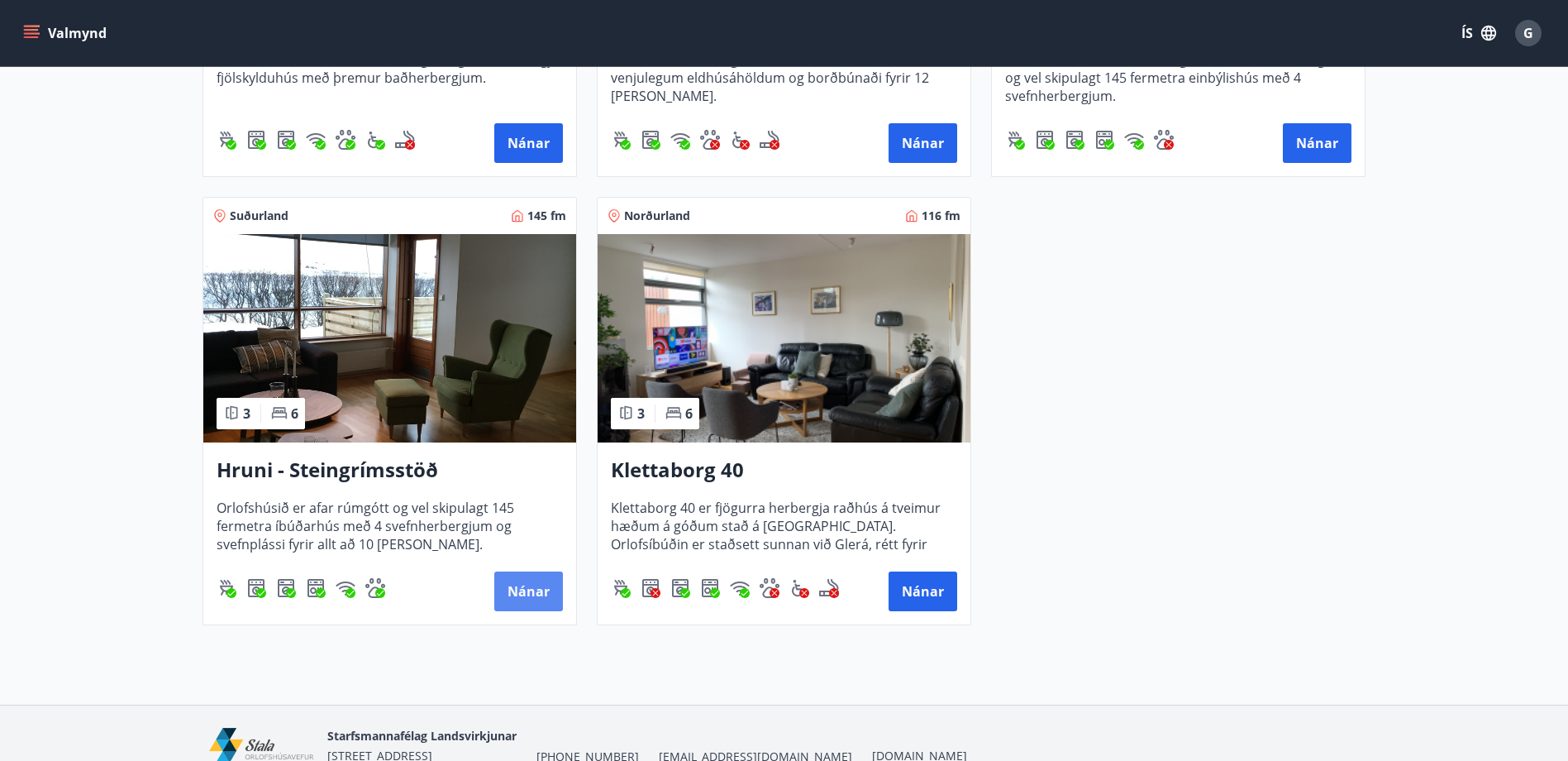
click at [530, 590] on button "Nánar" at bounding box center [529, 591] width 68 height 40
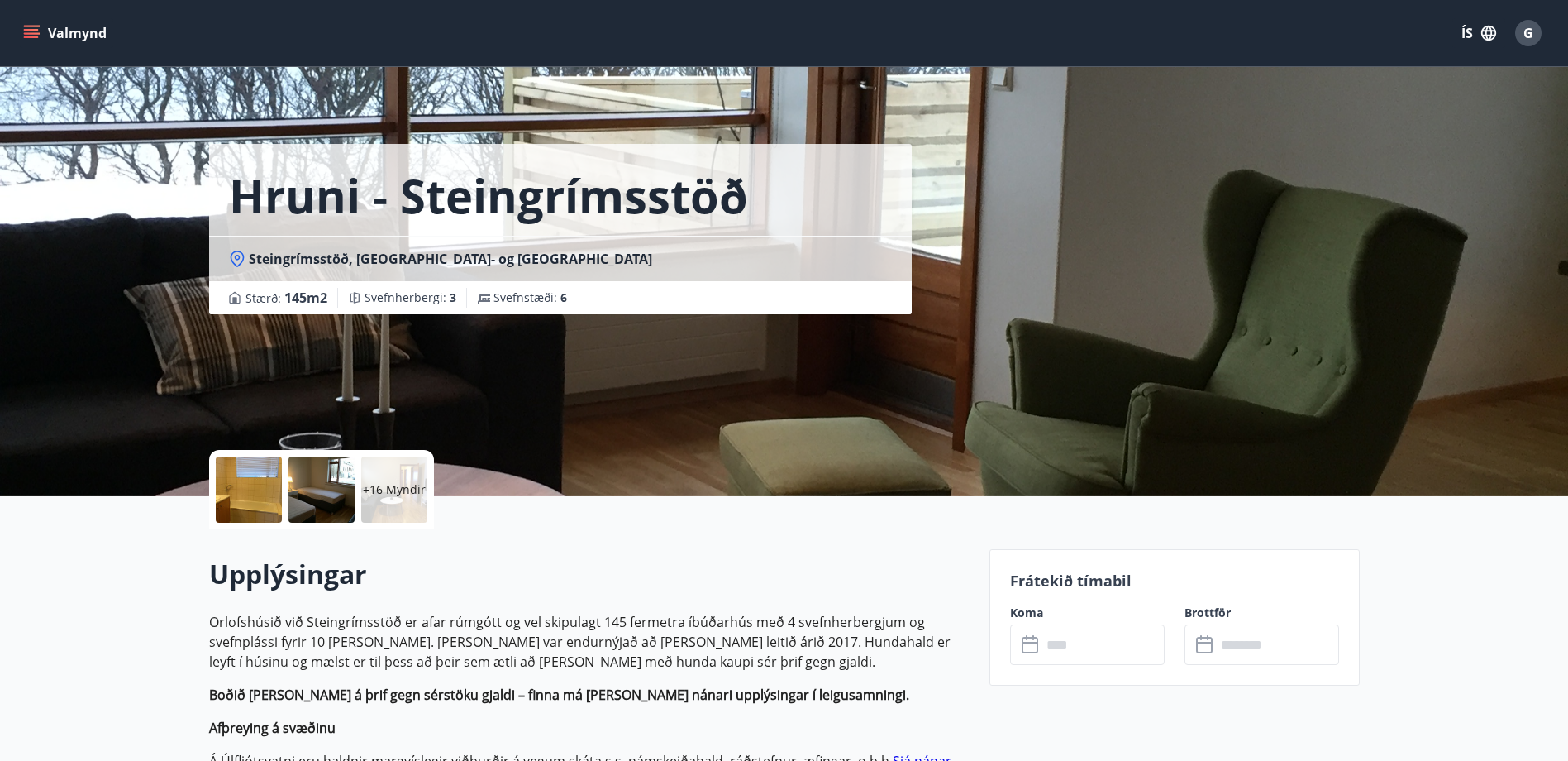
click at [385, 476] on div "+16 Myndir" at bounding box center [395, 490] width 66 height 66
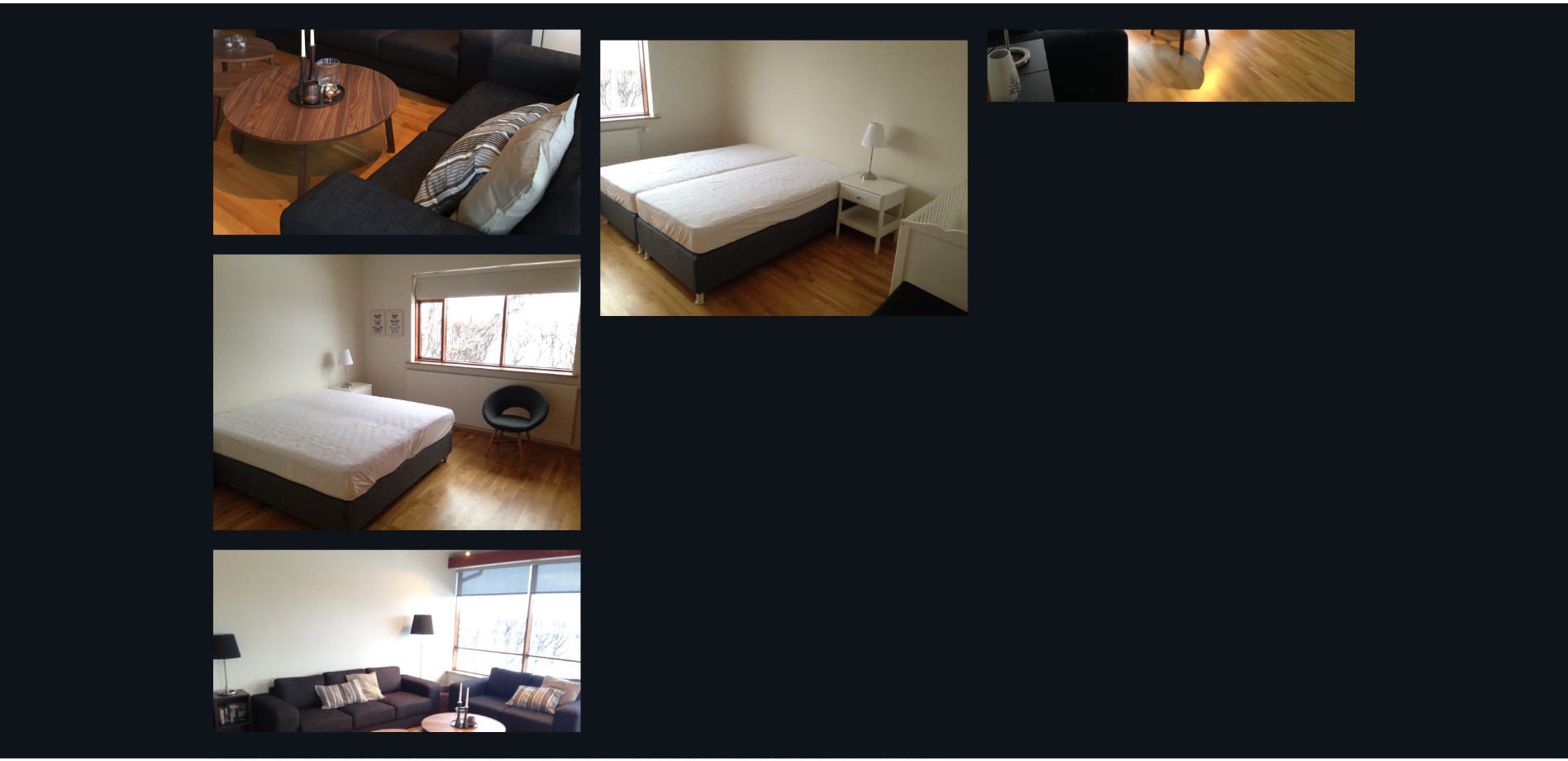
scroll to position [2805, 0]
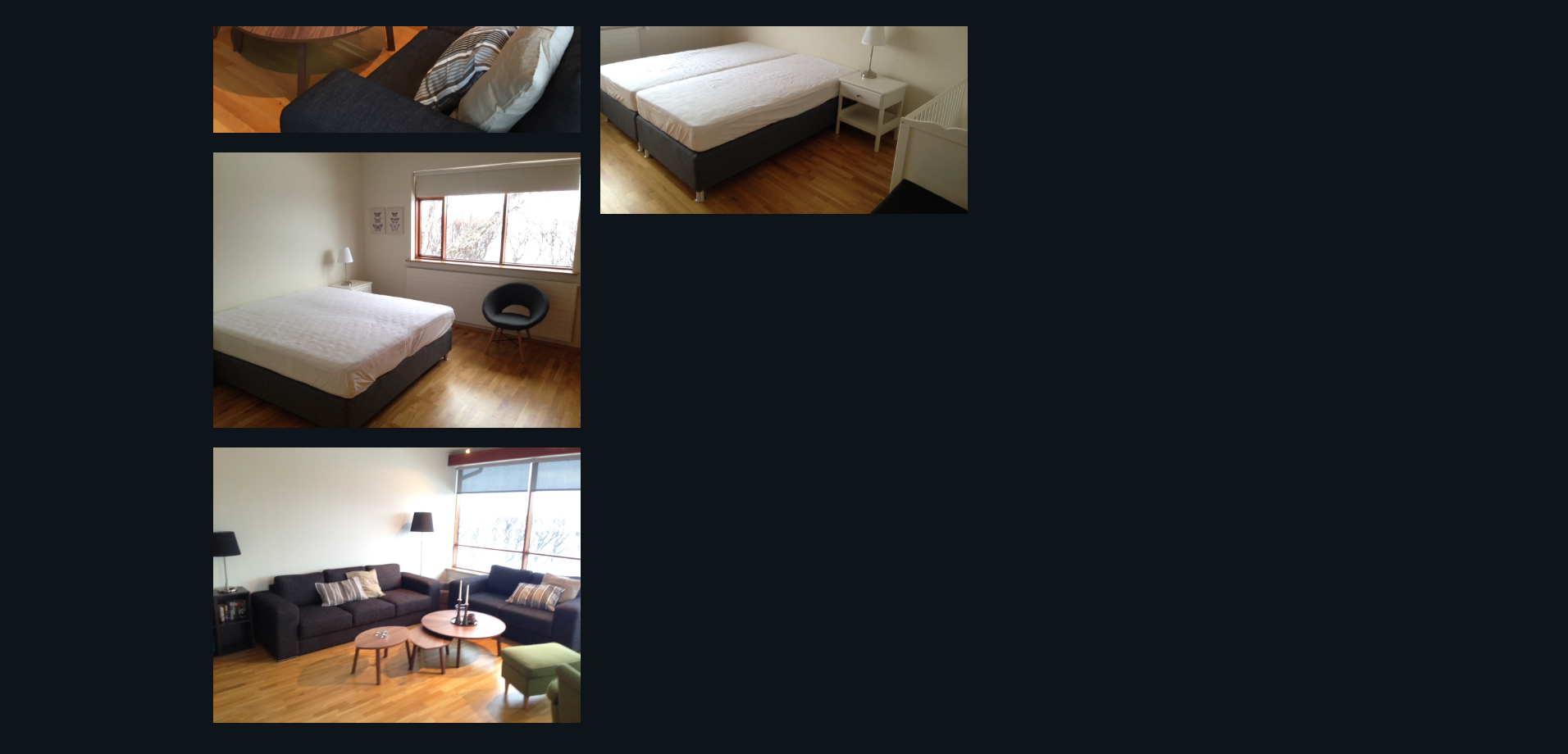
click at [154, 62] on div "22 Myndir" at bounding box center [784, 377] width 1568 height 754
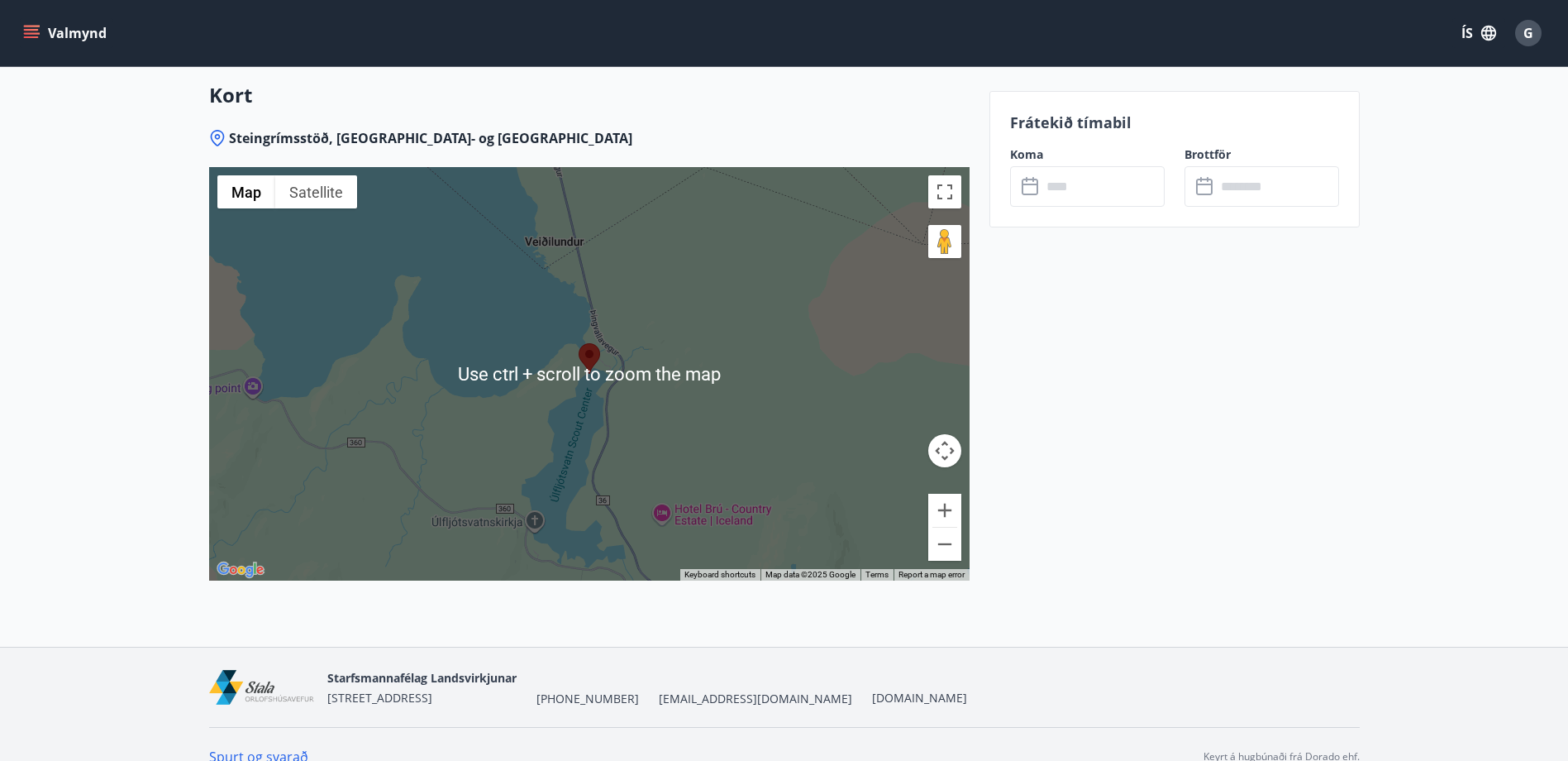
scroll to position [2208, 0]
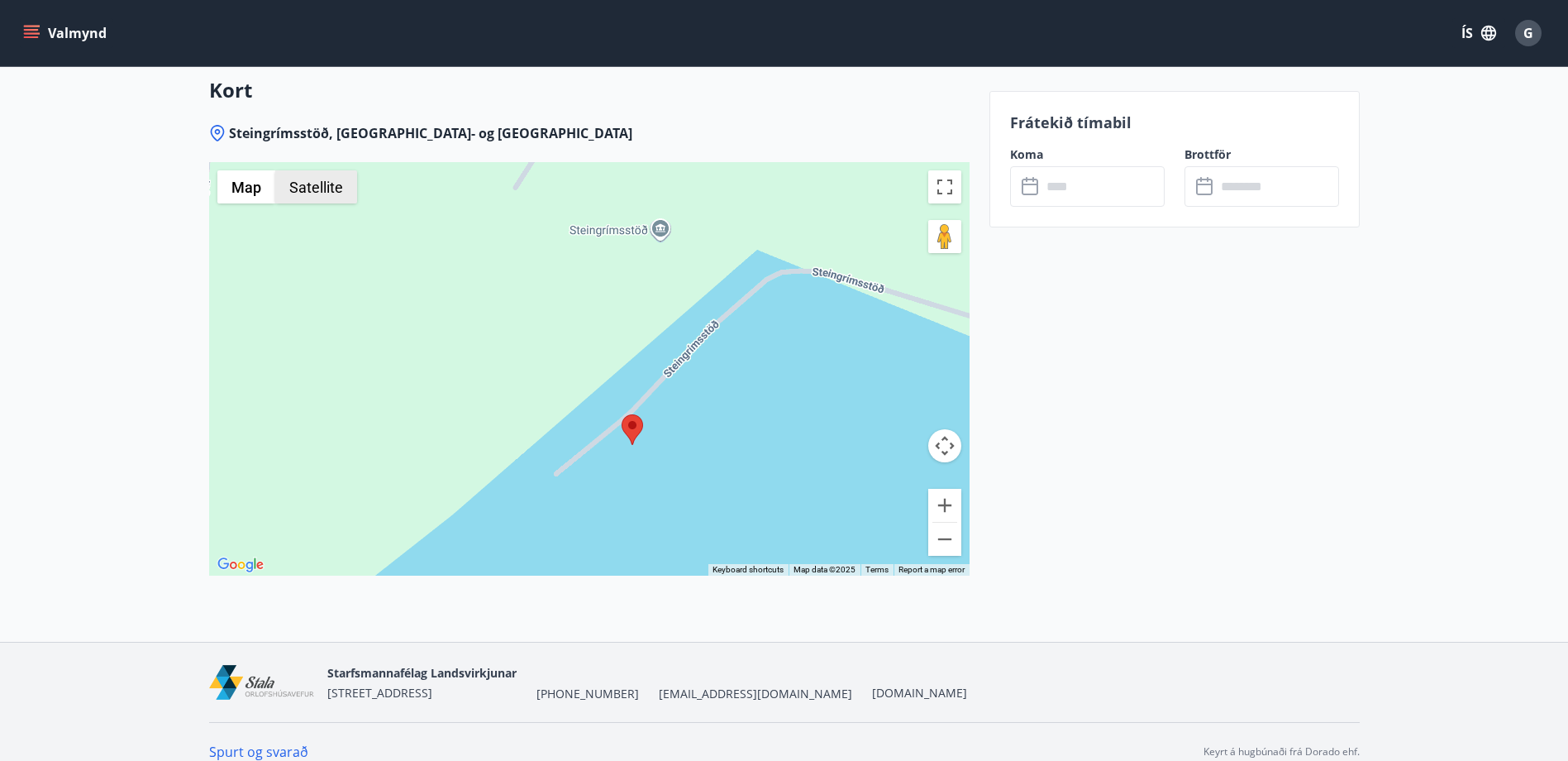
click at [334, 171] on button "Satellite" at bounding box center [316, 187] width 82 height 33
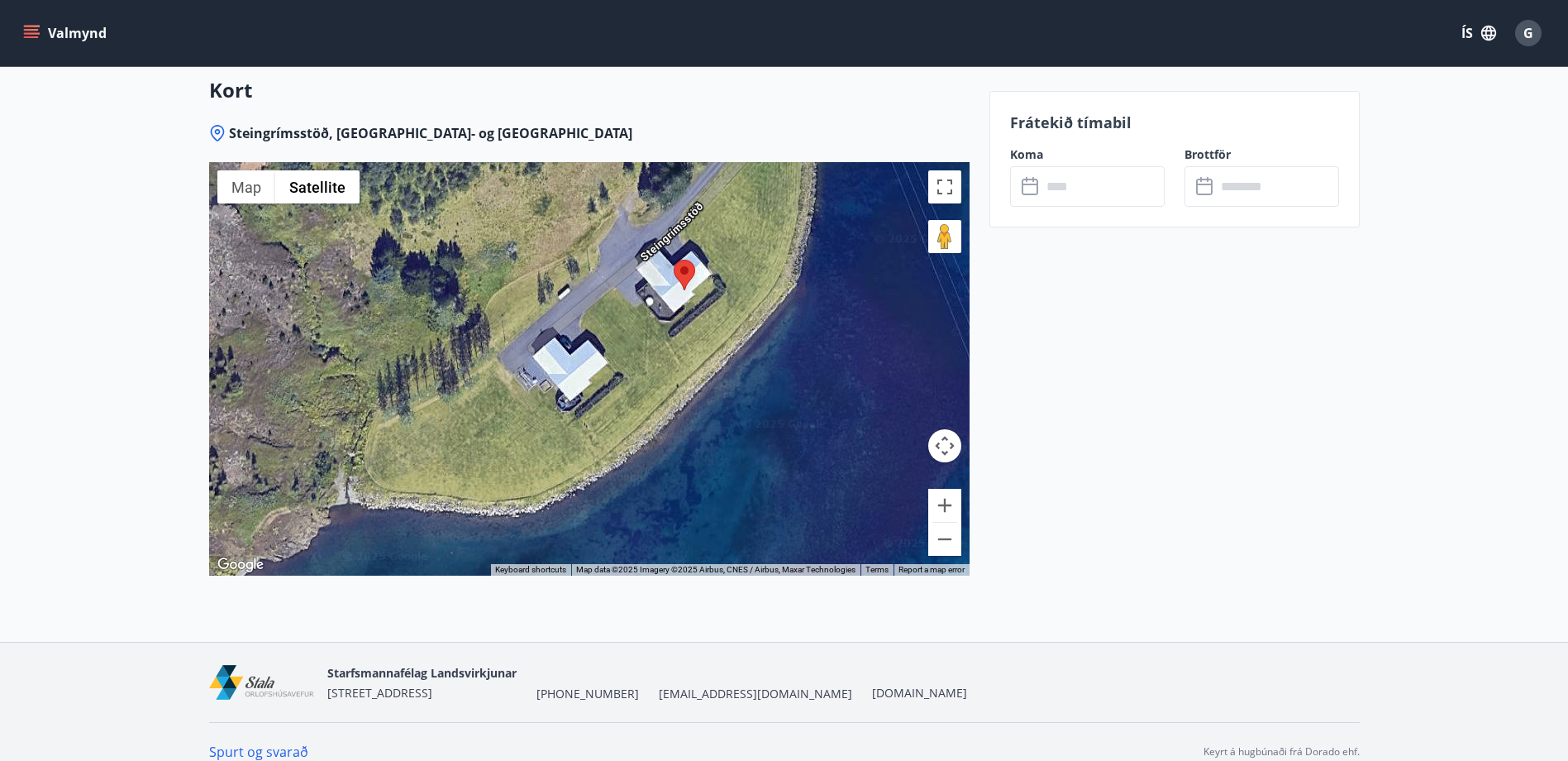
drag, startPoint x: 612, startPoint y: 464, endPoint x: 666, endPoint y: 307, distance: 166.0
click at [660, 308] on div at bounding box center [590, 369] width 761 height 414
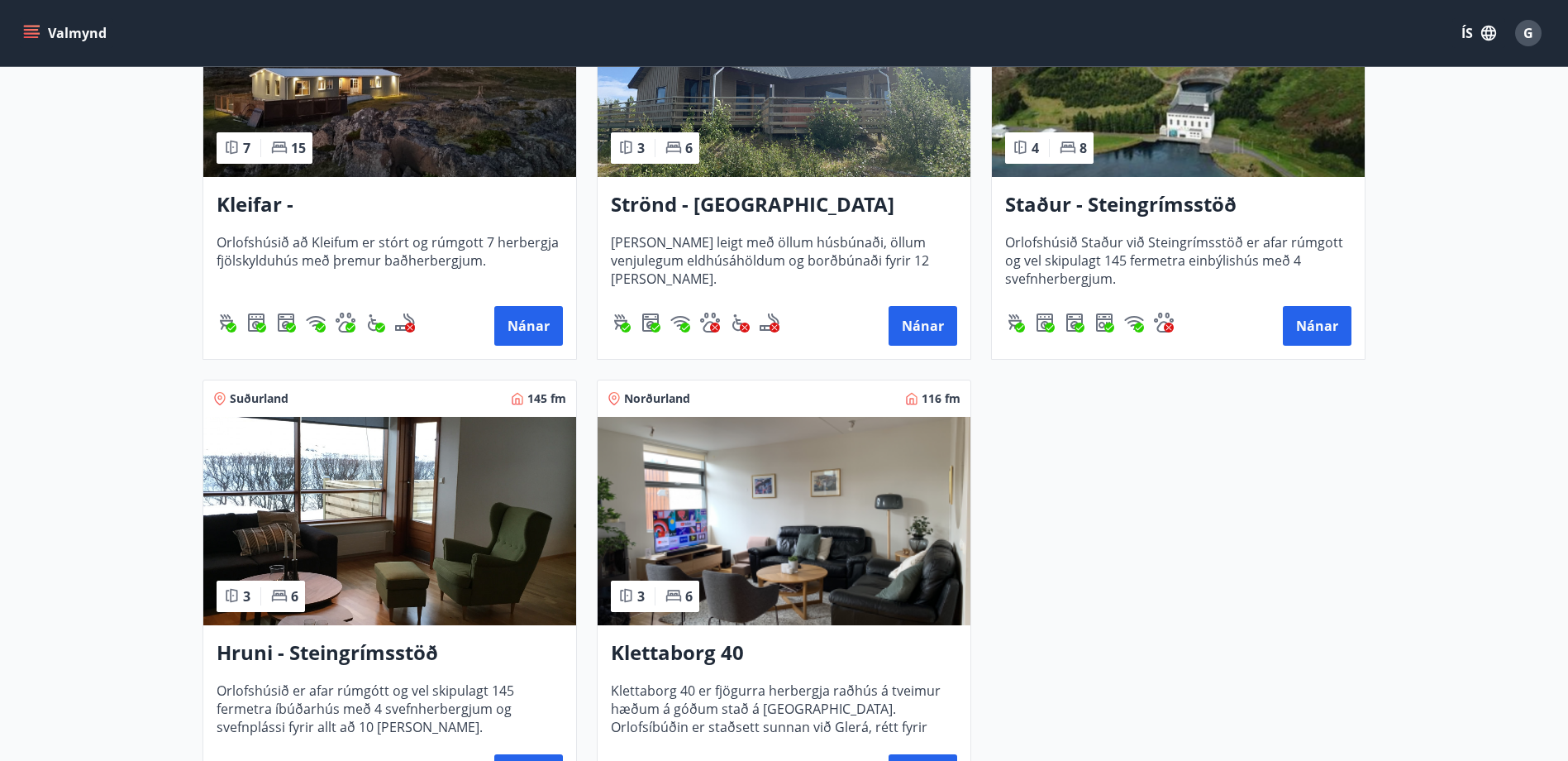
scroll to position [661, 0]
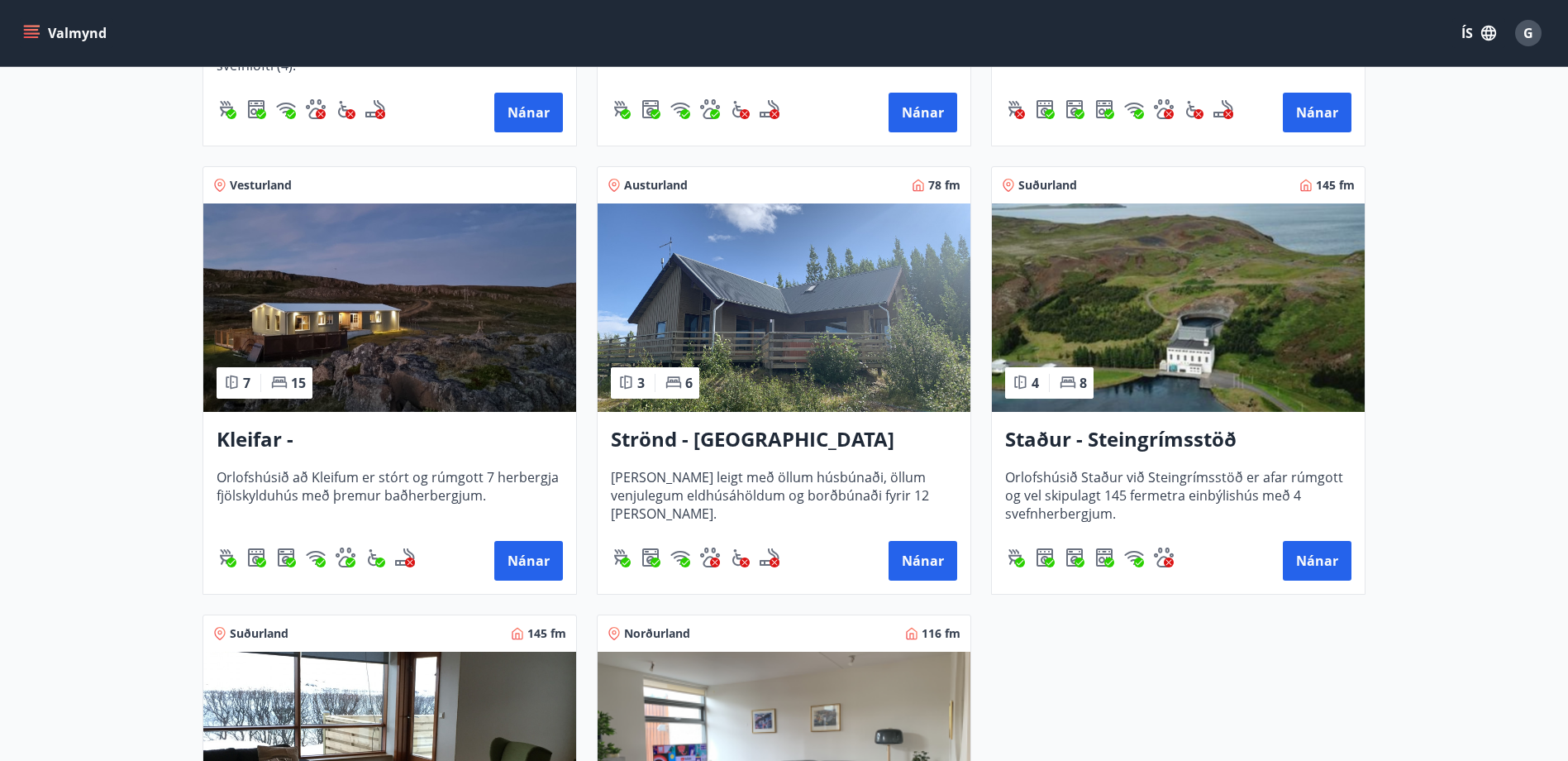
click at [1150, 443] on h3 "Staður - Steingrímsstöð" at bounding box center [1178, 440] width 346 height 30
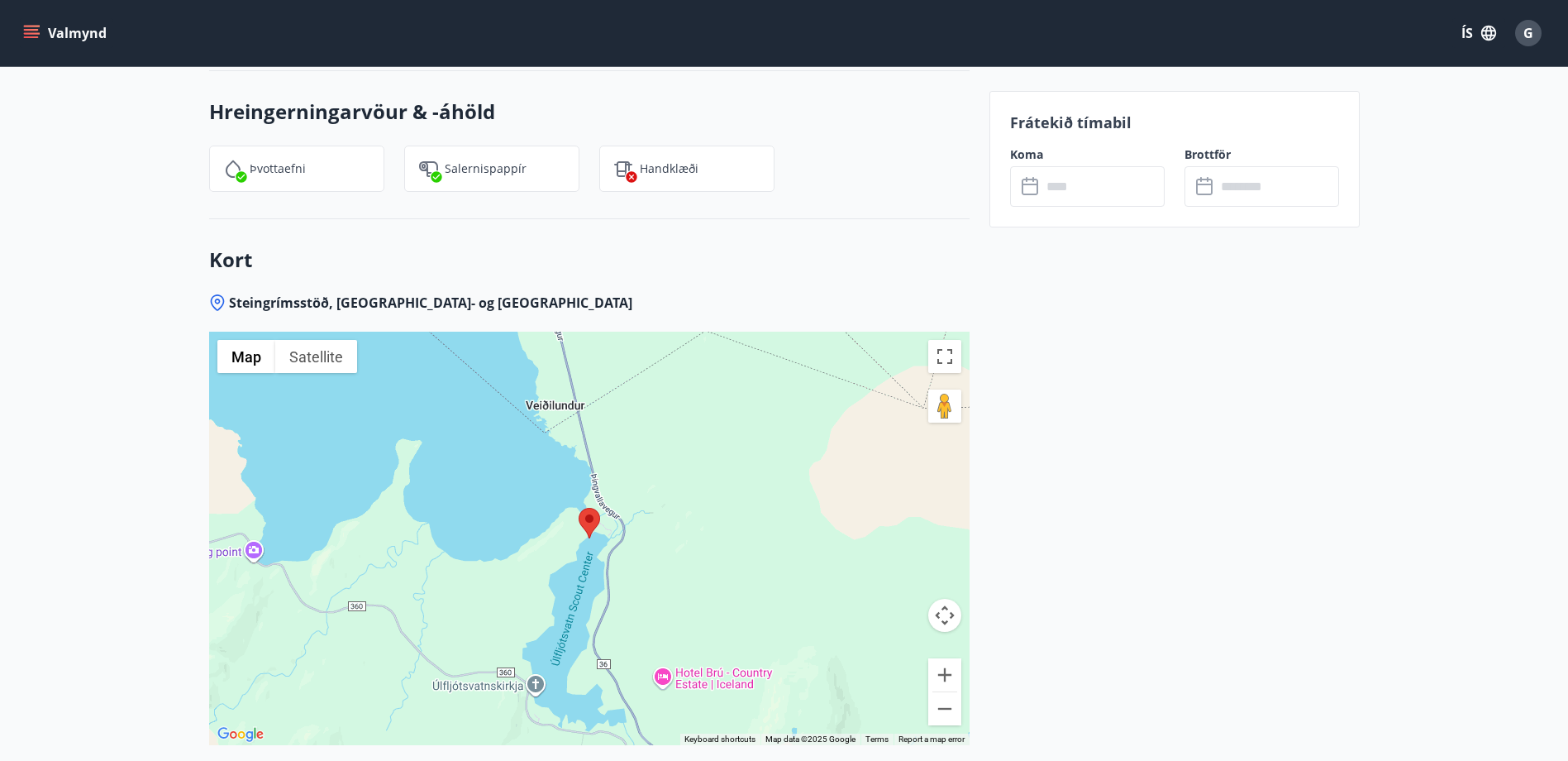
scroll to position [2150, 0]
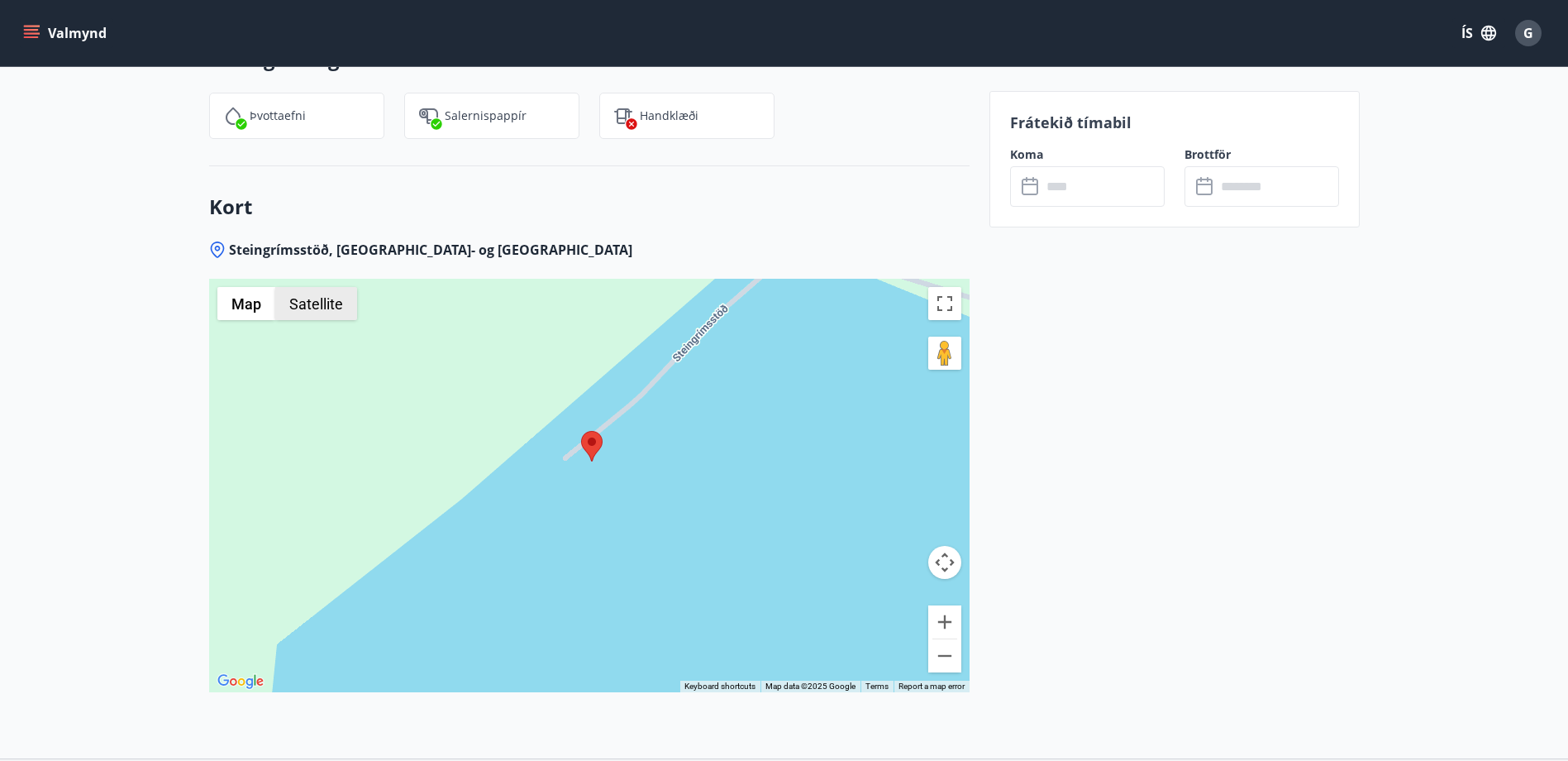
click at [333, 287] on button "Satellite" at bounding box center [316, 303] width 82 height 33
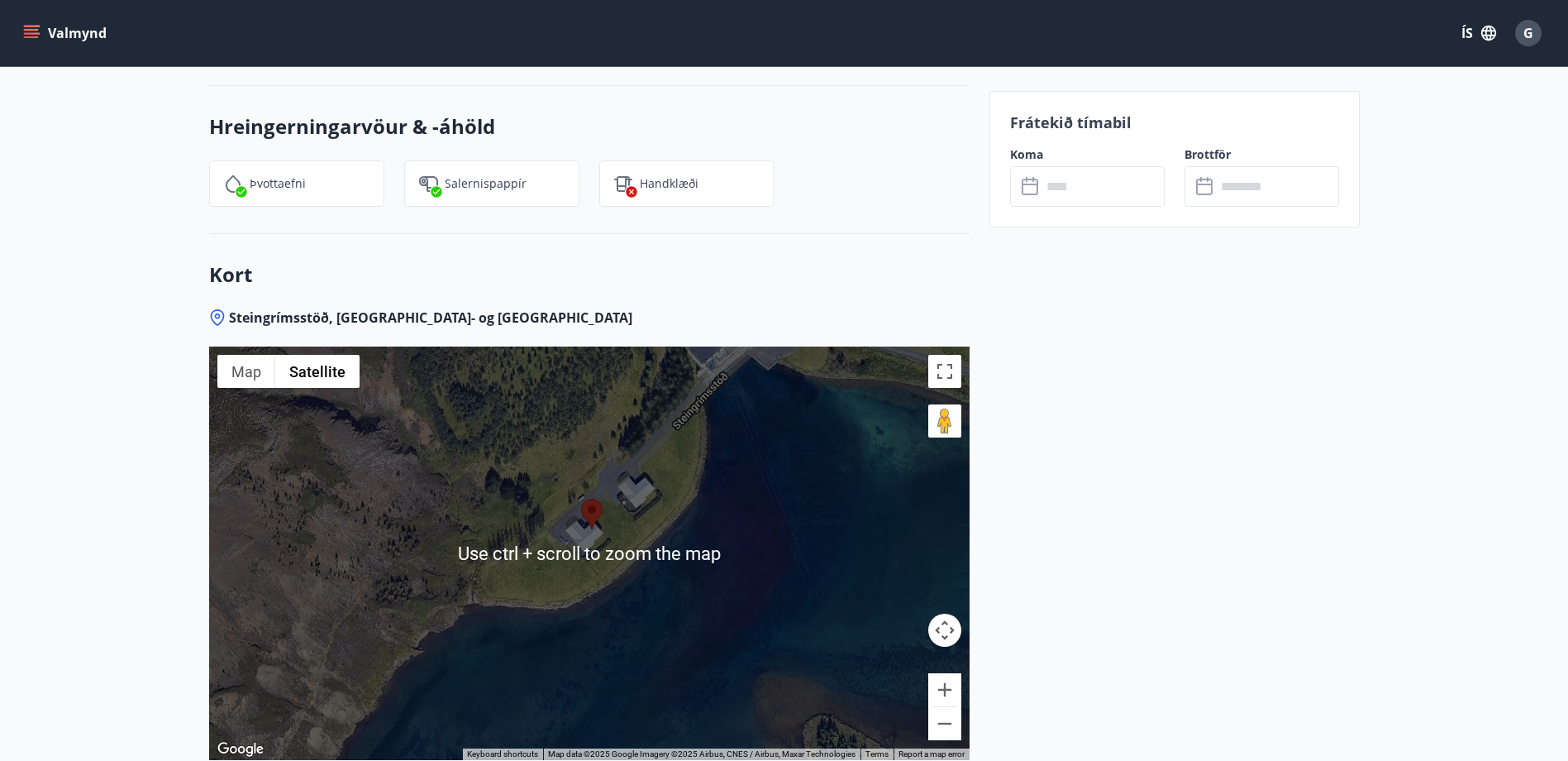
scroll to position [2068, 0]
